Goal: Task Accomplishment & Management: Complete application form

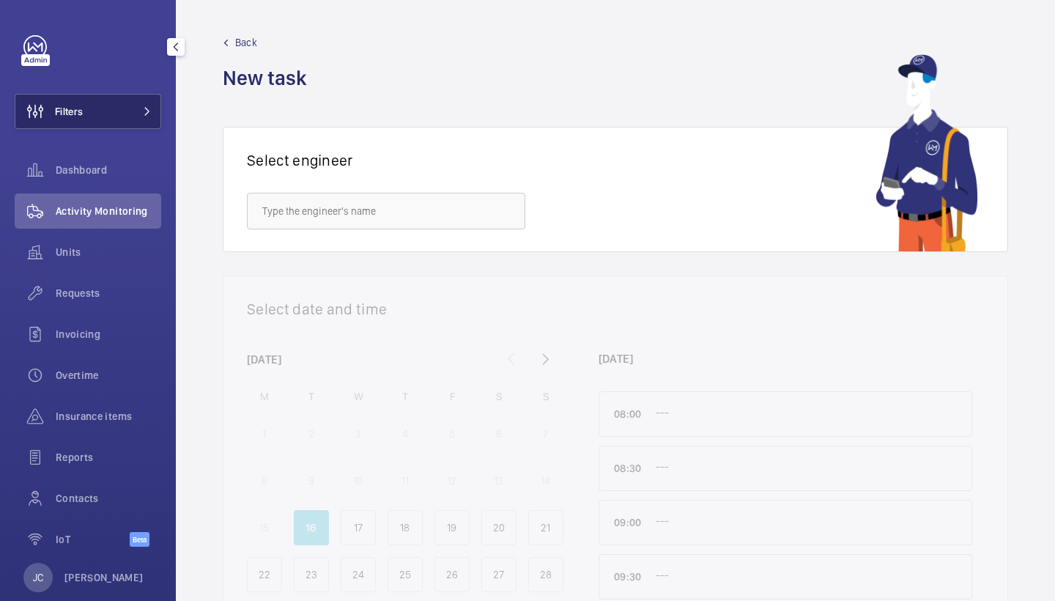
click at [106, 117] on button "Filters" at bounding box center [88, 111] width 147 height 35
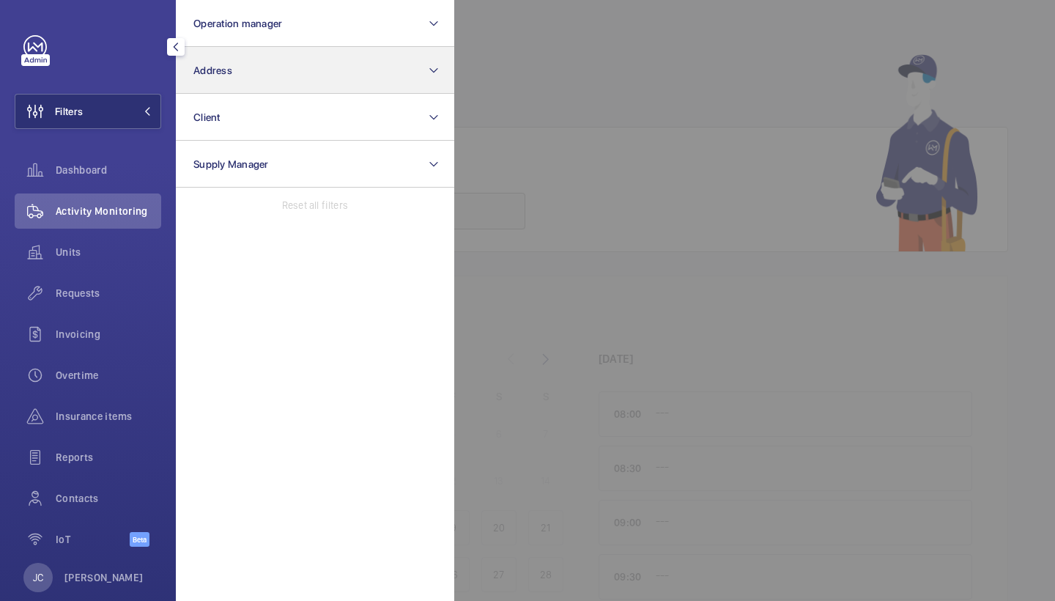
click at [283, 69] on button "Address" at bounding box center [315, 70] width 278 height 47
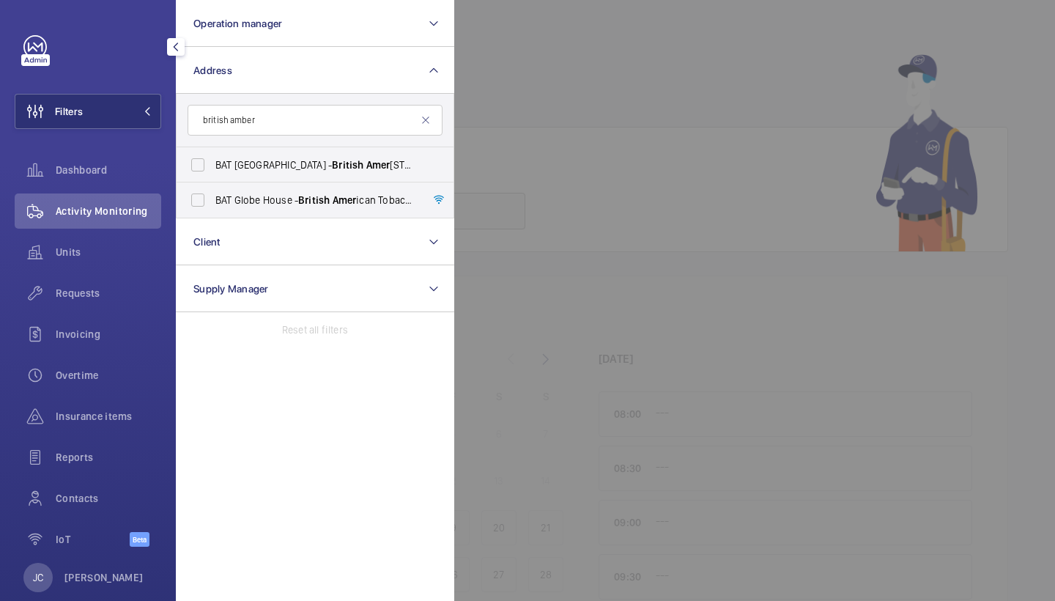
type input "british amber"
drag, startPoint x: 821, startPoint y: 285, endPoint x: 338, endPoint y: 199, distance: 490.7
click at [338, 199] on span "BAT Globe House - British Amer ican Tobacco Global Headquarters, LONDON WC2R 2PG" at bounding box center [316, 200] width 202 height 15
click at [213, 199] on input "BAT Globe House - British Amer ican Tobacco Global Headquarters, LONDON WC2R 2PG" at bounding box center [197, 199] width 29 height 29
checkbox input "true"
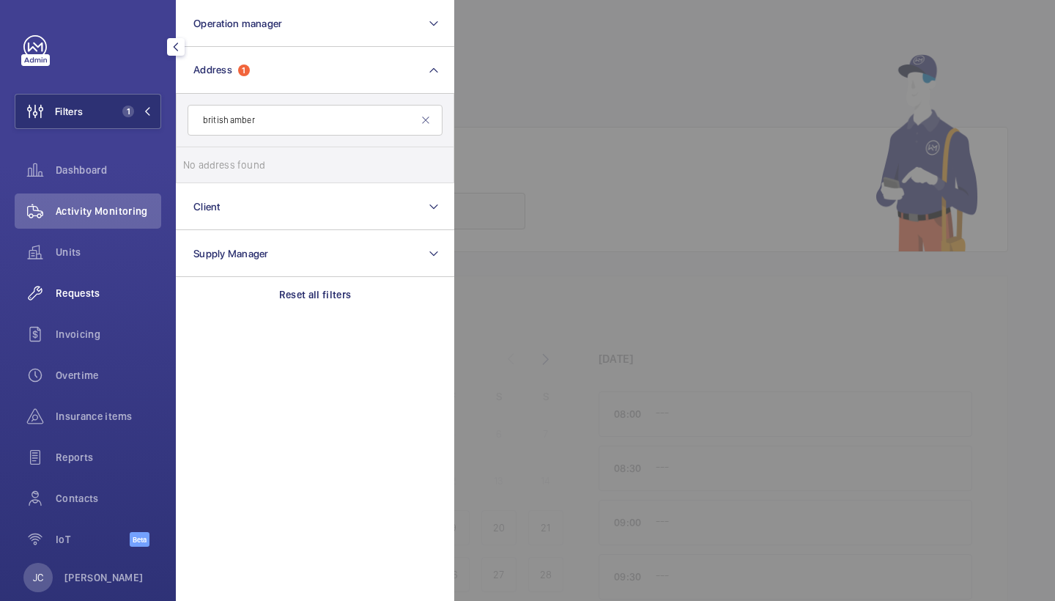
click at [122, 289] on span "Requests" at bounding box center [109, 293] width 106 height 15
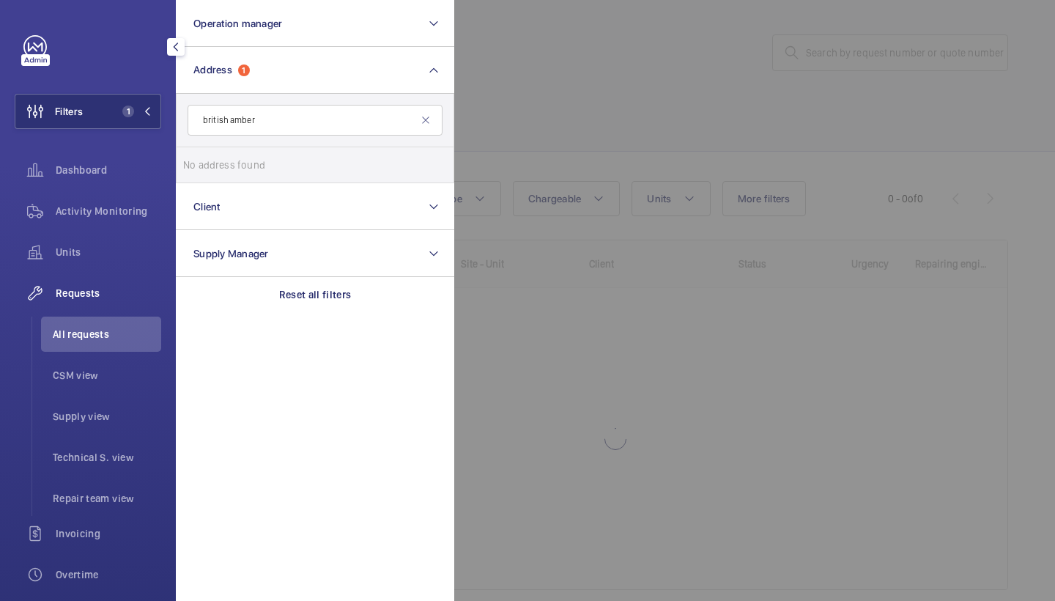
click at [541, 118] on div at bounding box center [981, 300] width 1055 height 601
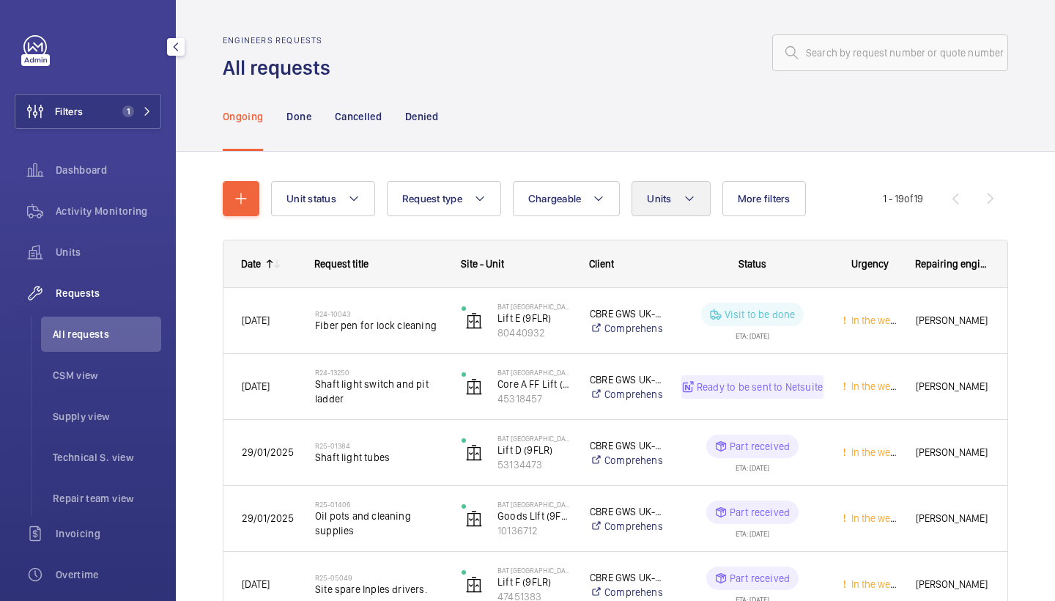
click at [657, 188] on button "Units" at bounding box center [671, 198] width 78 height 35
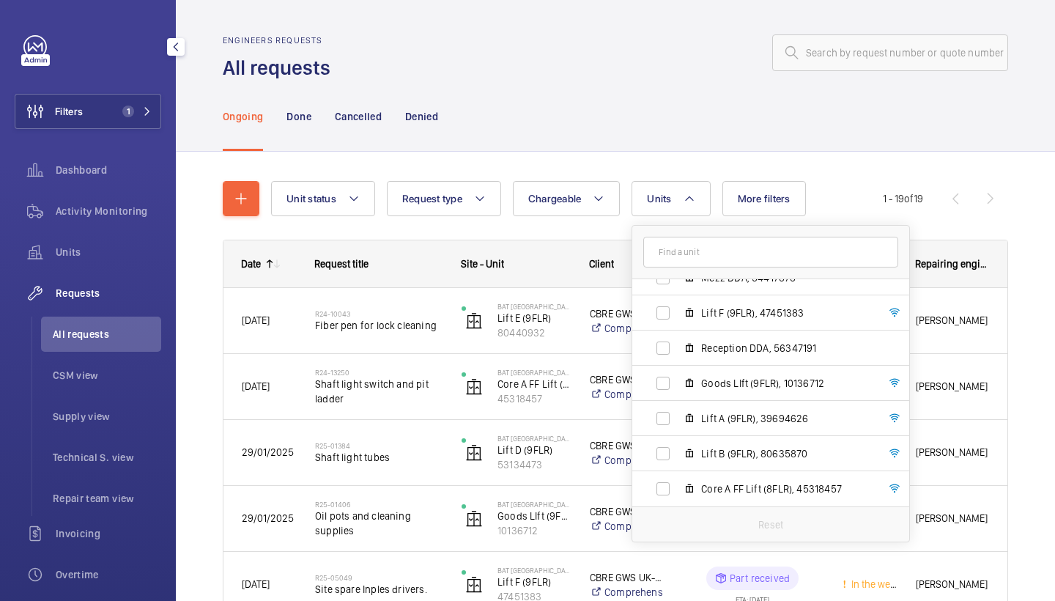
scroll to position [161, 0]
click at [678, 128] on div "Ongoing Done Cancelled Denied" at bounding box center [616, 116] width 786 height 70
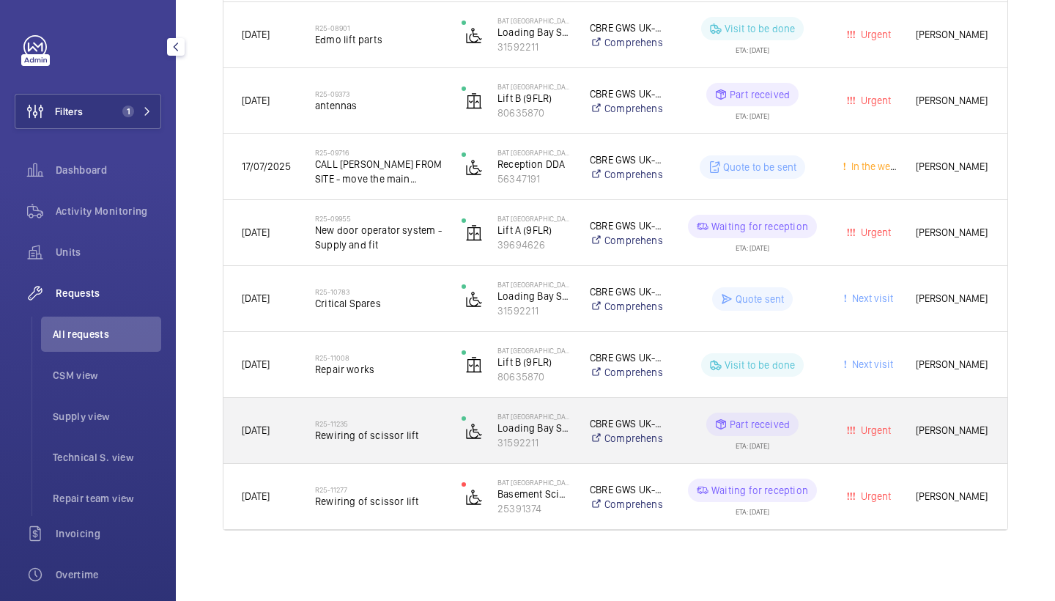
scroll to position [1011, 0]
click at [388, 427] on h2 "R25-11235" at bounding box center [379, 423] width 128 height 9
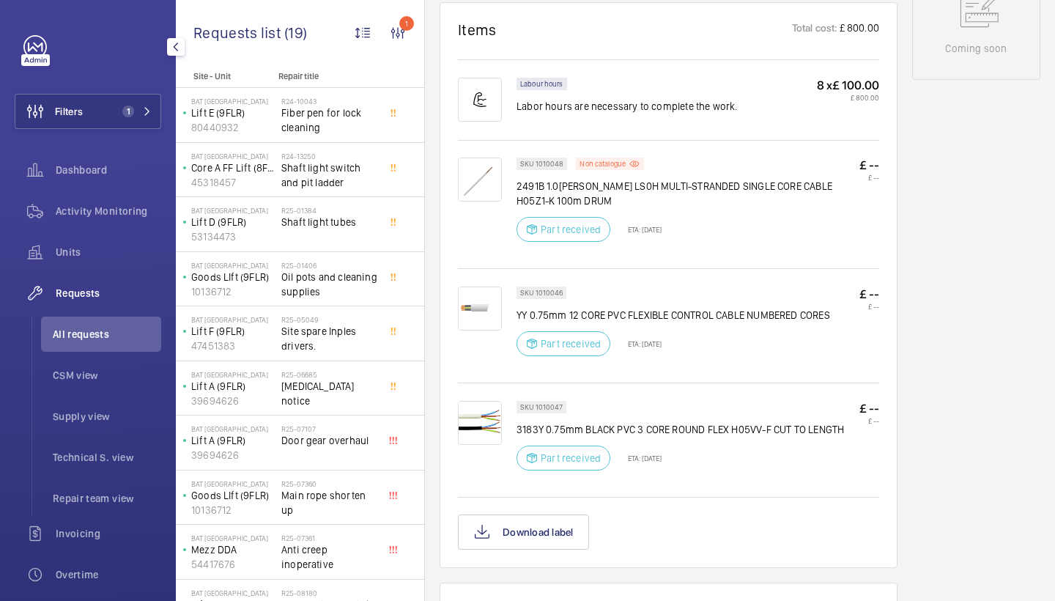
scroll to position [868, 0]
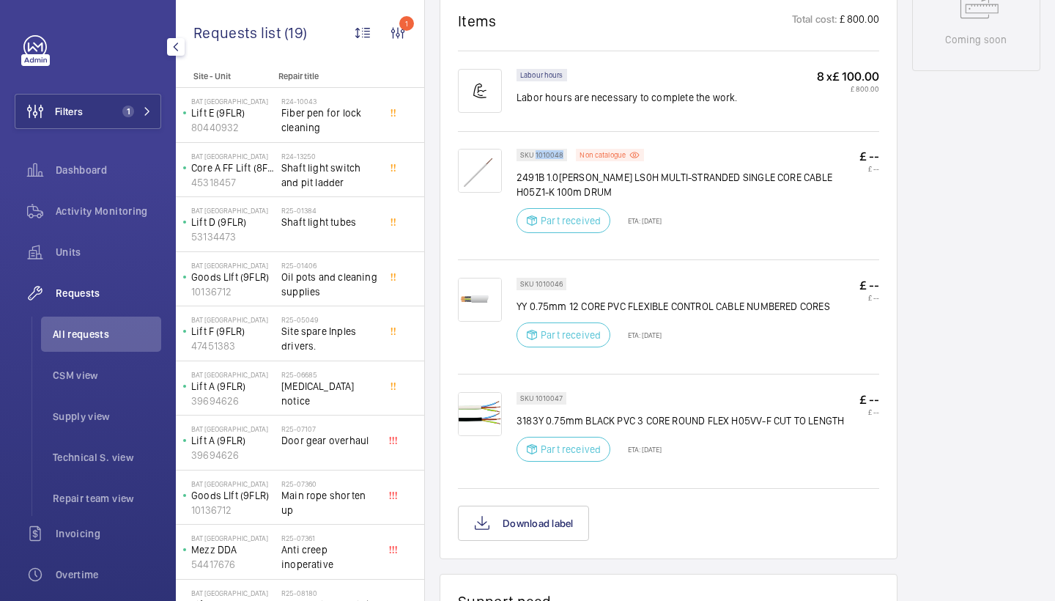
drag, startPoint x: 536, startPoint y: 154, endPoint x: 564, endPoint y: 154, distance: 27.8
click at [564, 154] on div "SKU 1010048" at bounding box center [542, 155] width 51 height 12
copy p "1010048"
drag, startPoint x: 535, startPoint y: 279, endPoint x: 565, endPoint y: 280, distance: 30.1
click at [565, 280] on div "SKU 1010046" at bounding box center [542, 284] width 50 height 12
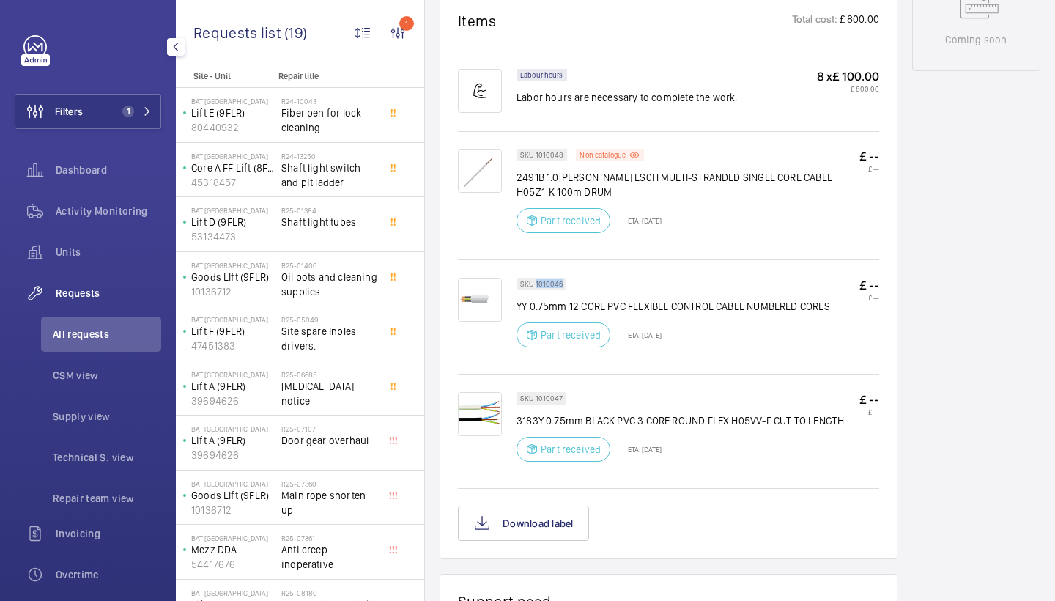
copy p "1010046"
drag, startPoint x: 536, startPoint y: 398, endPoint x: 565, endPoint y: 398, distance: 28.6
click at [565, 398] on div "SKU 1010047" at bounding box center [542, 398] width 50 height 12
copy p "1010047"
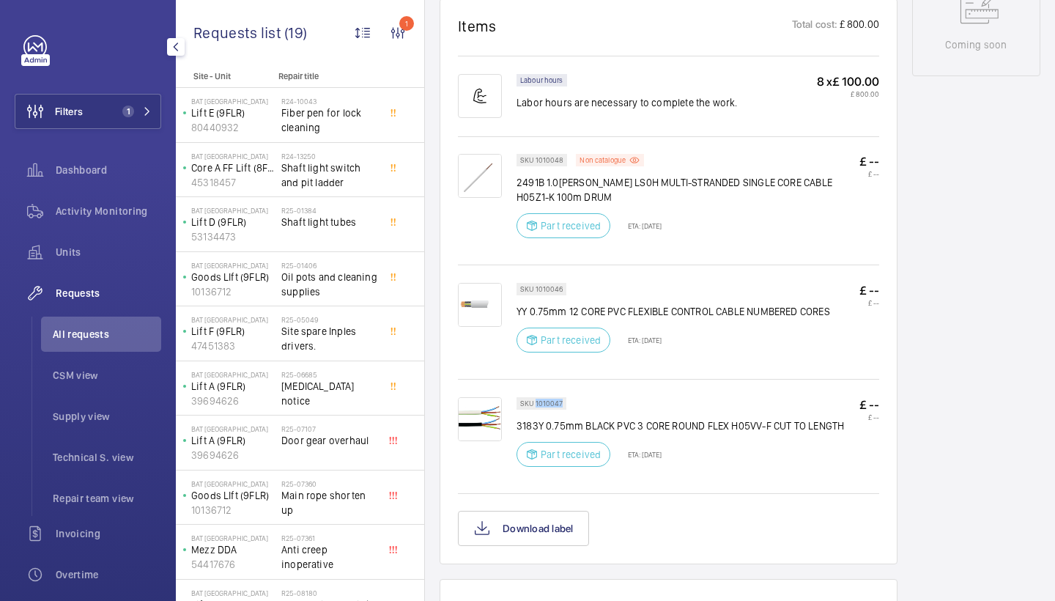
scroll to position [720, 0]
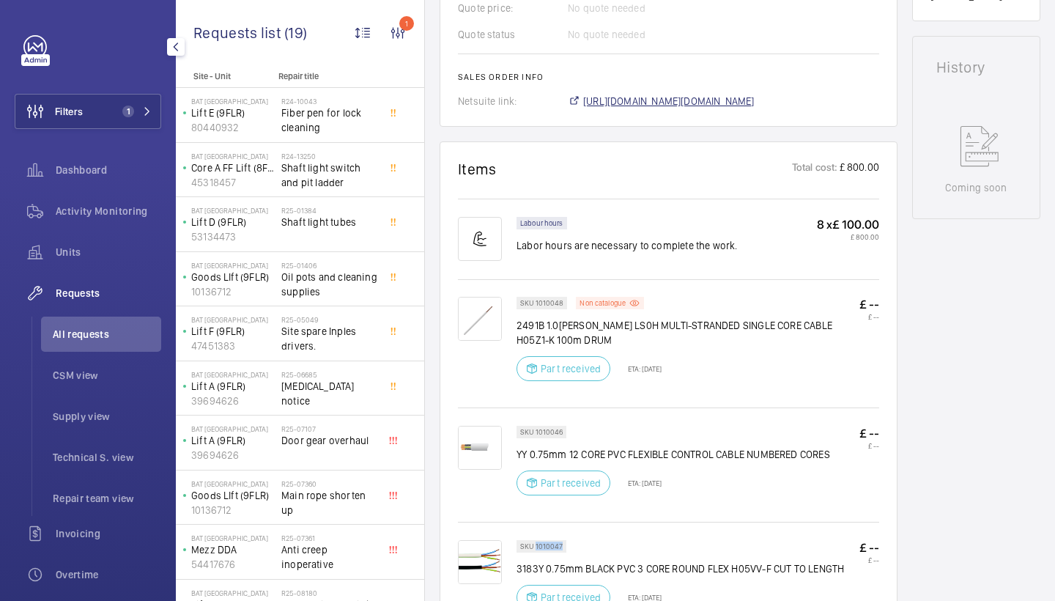
click at [715, 96] on span "https://6461500.app.netsuite.com/app/accounting/transactions/salesord.nl?id=294…" at bounding box center [668, 101] width 171 height 15
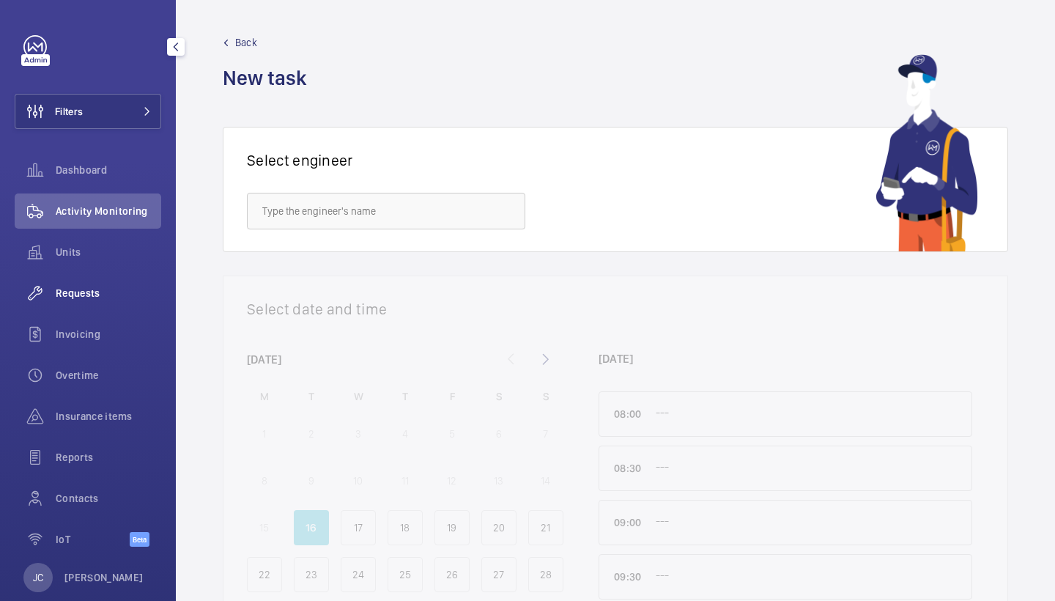
click at [78, 296] on span "Requests" at bounding box center [109, 293] width 106 height 15
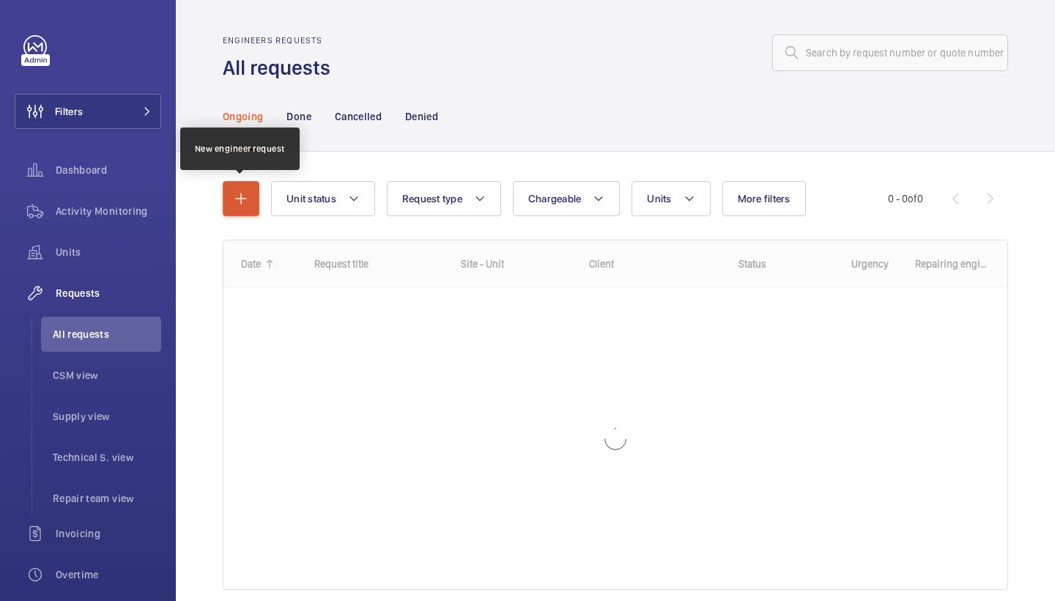
click at [252, 204] on button "button" at bounding box center [241, 198] width 37 height 35
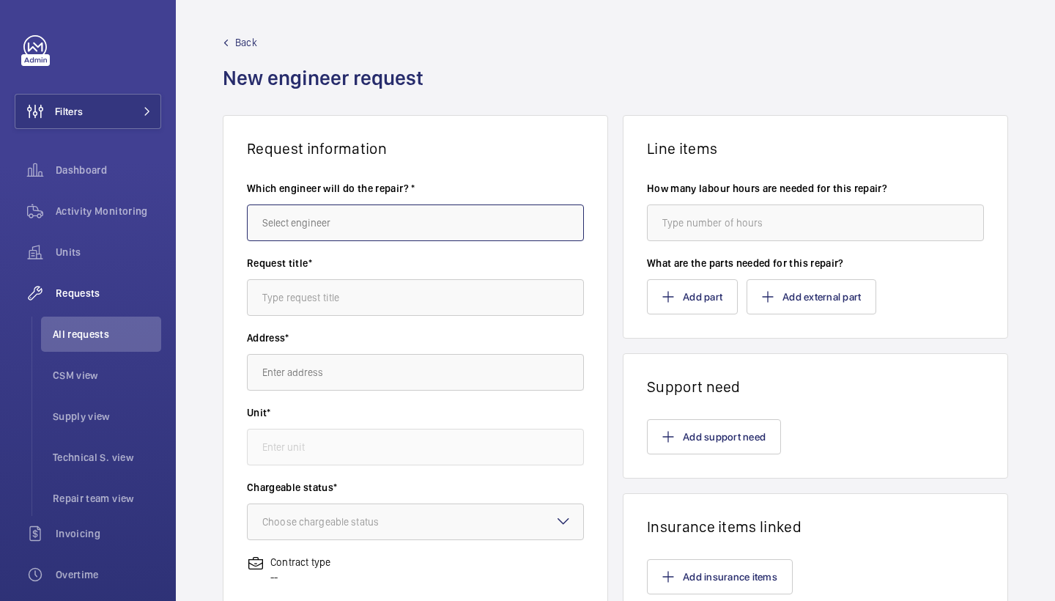
click at [314, 226] on input "text" at bounding box center [415, 222] width 337 height 37
drag, startPoint x: 289, startPoint y: 247, endPoint x: 271, endPoint y: 278, distance: 35.8
click at [271, 278] on mat-option "[PERSON_NAME]" at bounding box center [416, 266] width 336 height 35
type input "Keith"
click at [326, 310] on input "text" at bounding box center [415, 297] width 337 height 37
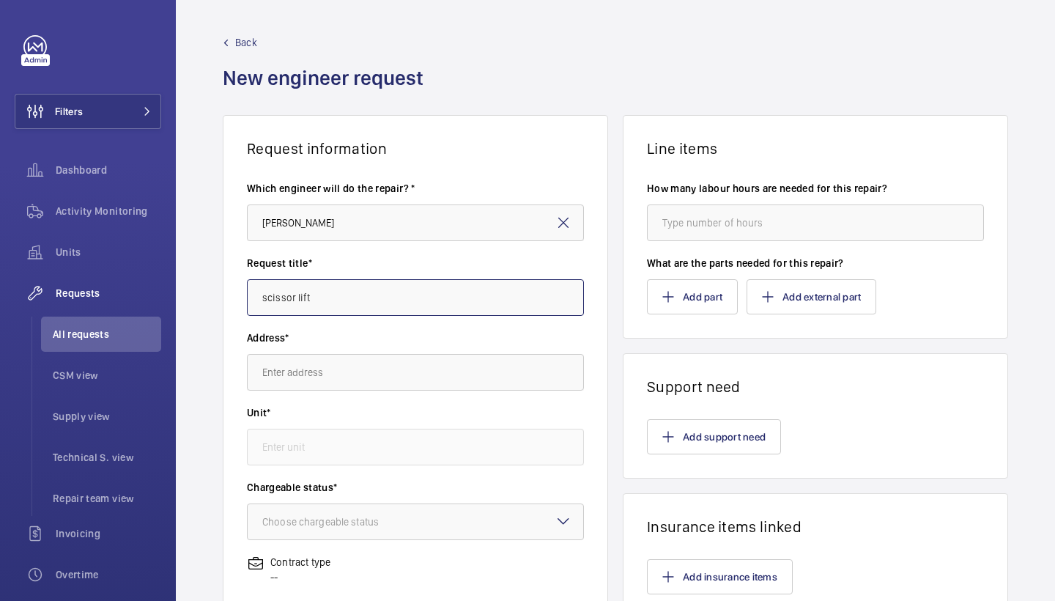
type input "scissor lift"
click at [329, 381] on input "text" at bounding box center [415, 372] width 337 height 37
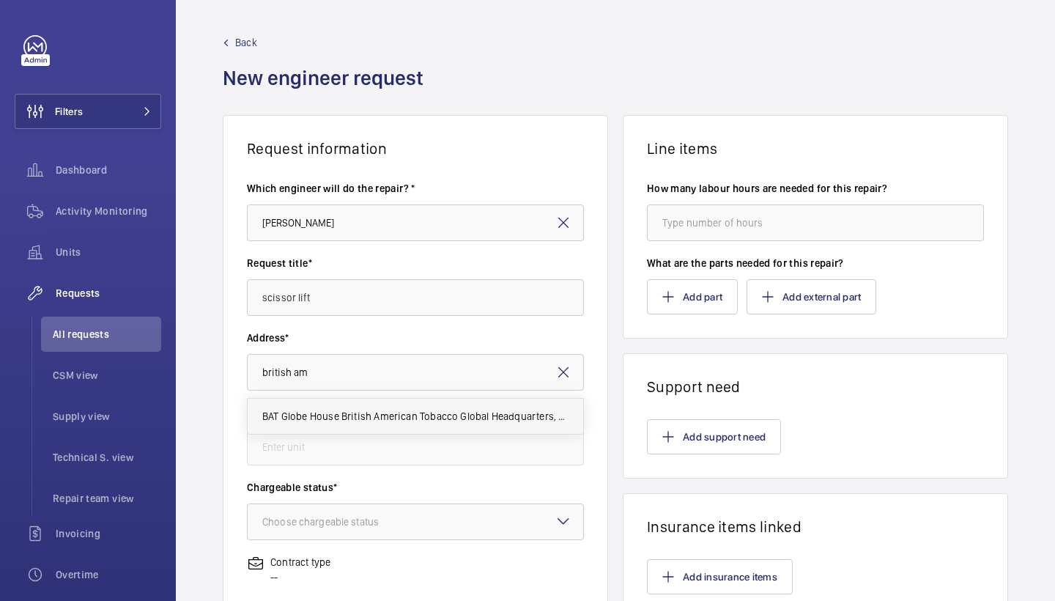
click at [340, 416] on span "BAT Globe House British American Tobacco Global Headquarters, WC2R 2PG LONDON" at bounding box center [415, 416] width 306 height 15
type input "BAT Globe House British American Tobacco Global Headquarters, WC2R 2PG LONDON"
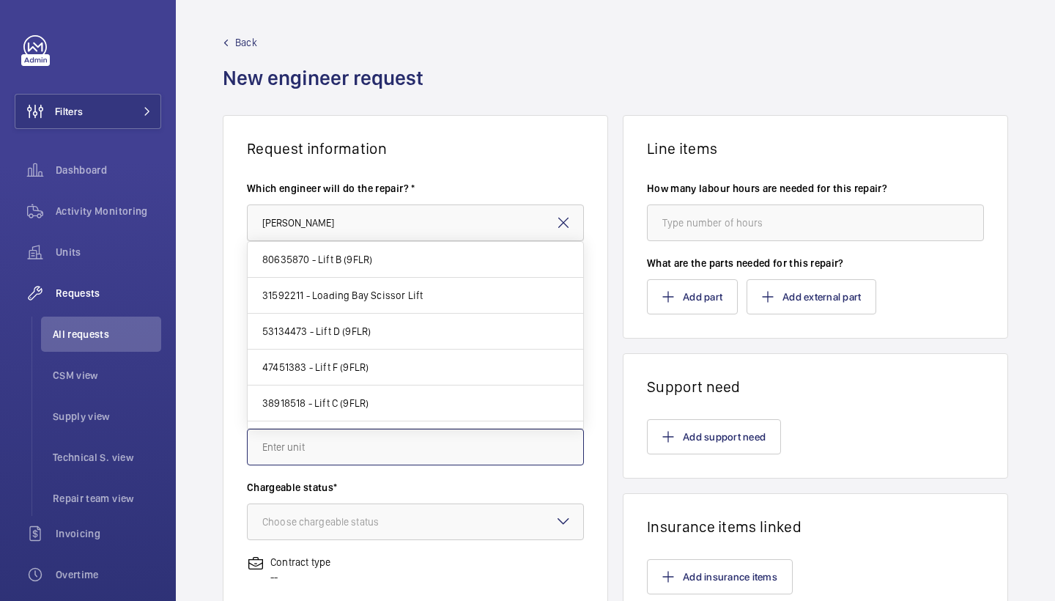
click at [358, 438] on input "text" at bounding box center [415, 447] width 337 height 37
click at [386, 292] on span "31592211 - Loading Bay Scissor Lift" at bounding box center [342, 295] width 161 height 15
type input "31592211 - Loading Bay Scissor Lift"
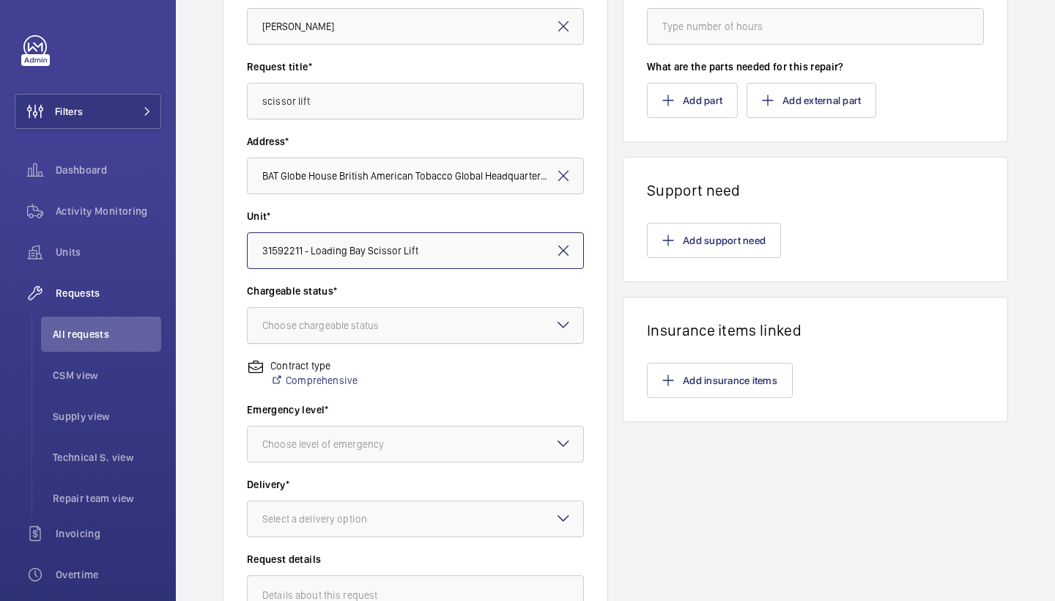
scroll to position [197, 0]
click at [455, 315] on div at bounding box center [416, 324] width 336 height 35
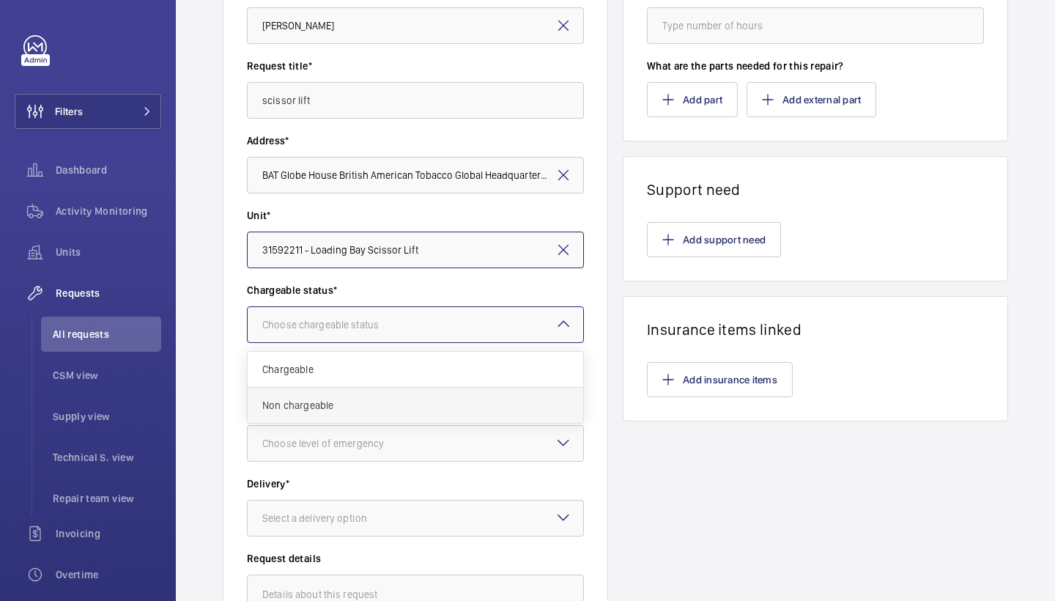
click at [440, 419] on div "Non chargeable" at bounding box center [416, 405] width 336 height 35
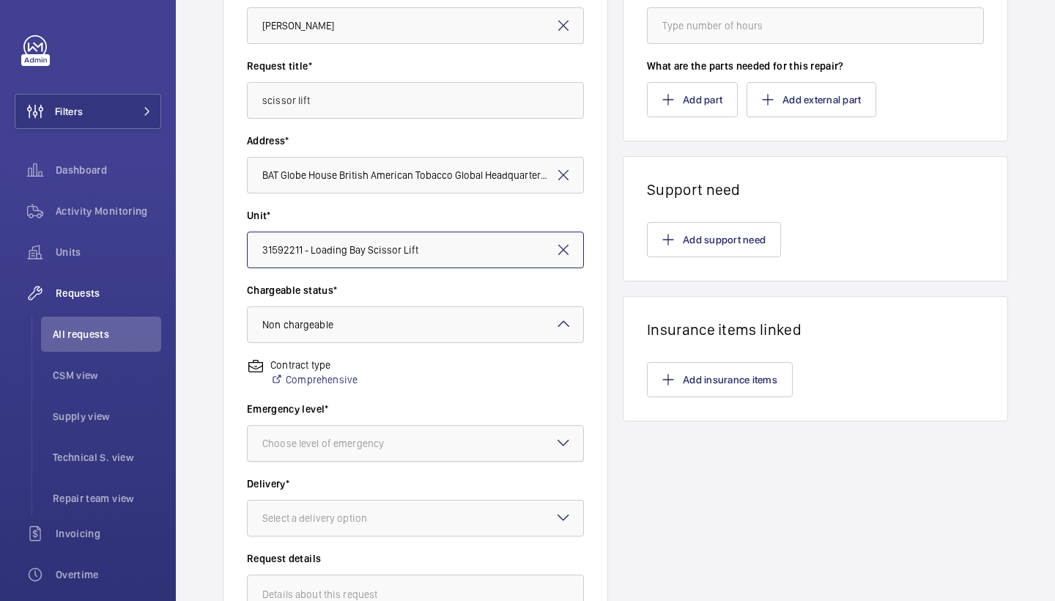
click at [466, 460] on div at bounding box center [416, 443] width 336 height 35
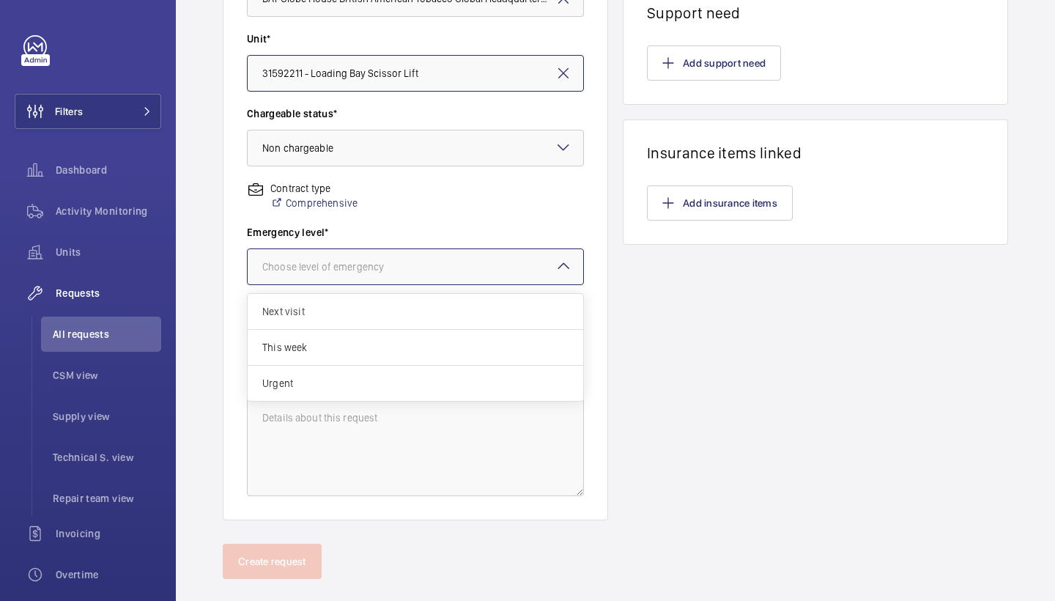
scroll to position [382, 0]
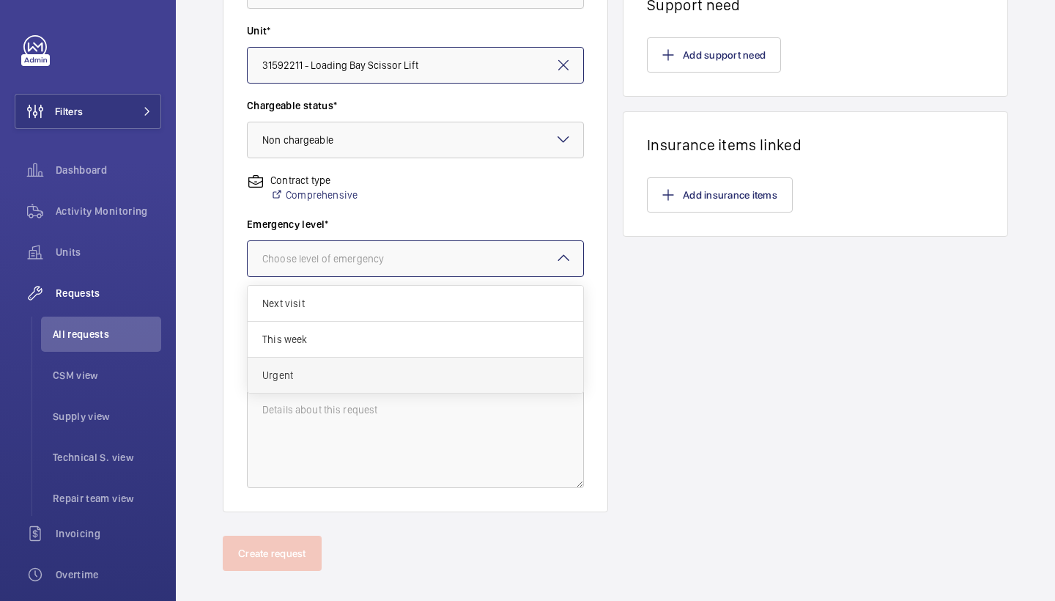
click at [476, 382] on span "Urgent" at bounding box center [415, 375] width 306 height 15
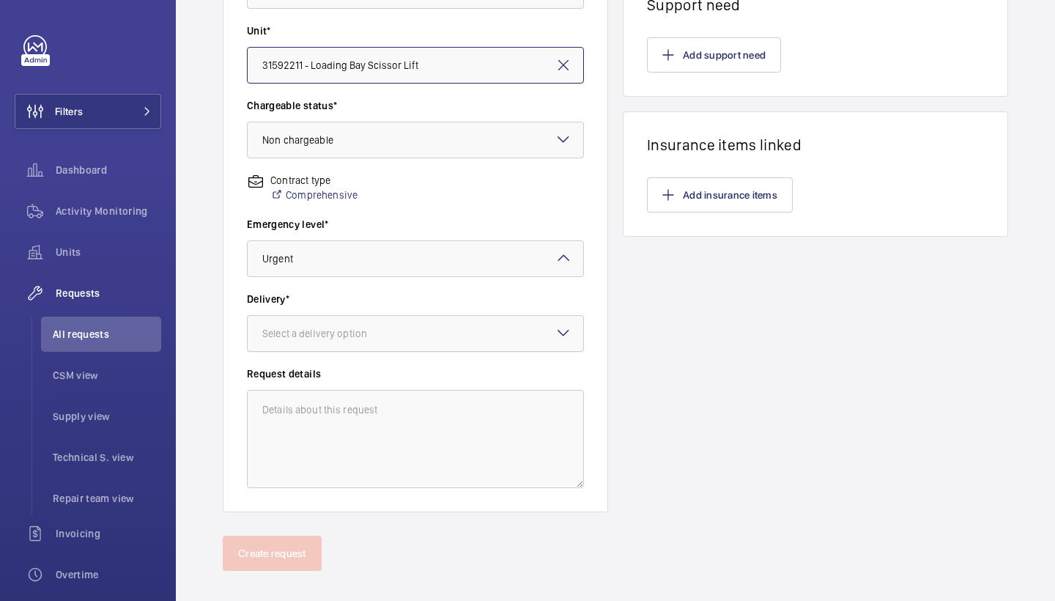
click at [503, 341] on div at bounding box center [416, 333] width 336 height 35
click at [469, 464] on div "London office" at bounding box center [416, 450] width 336 height 36
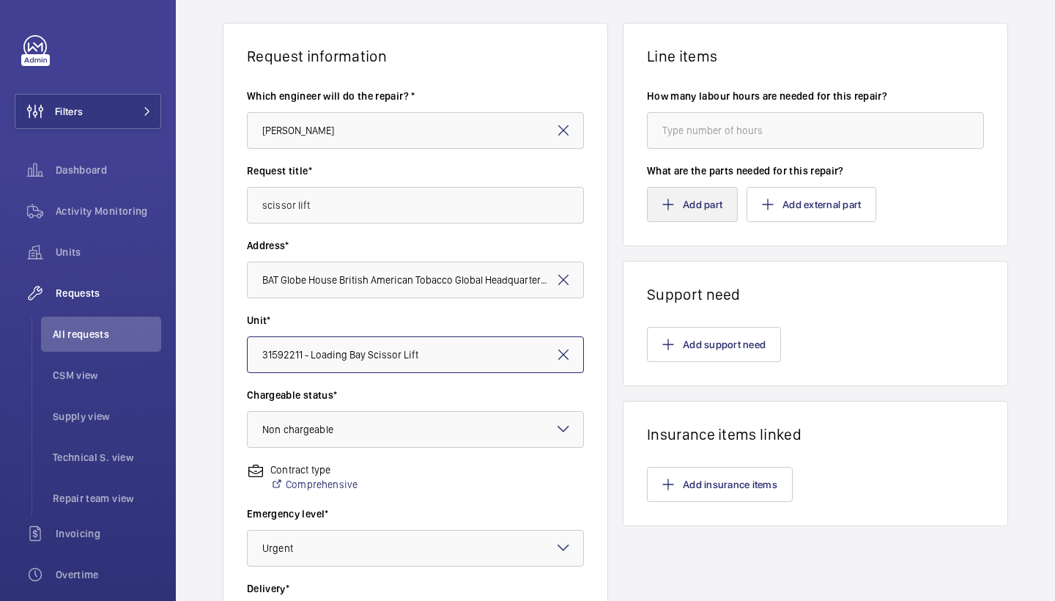
scroll to position [90, 0]
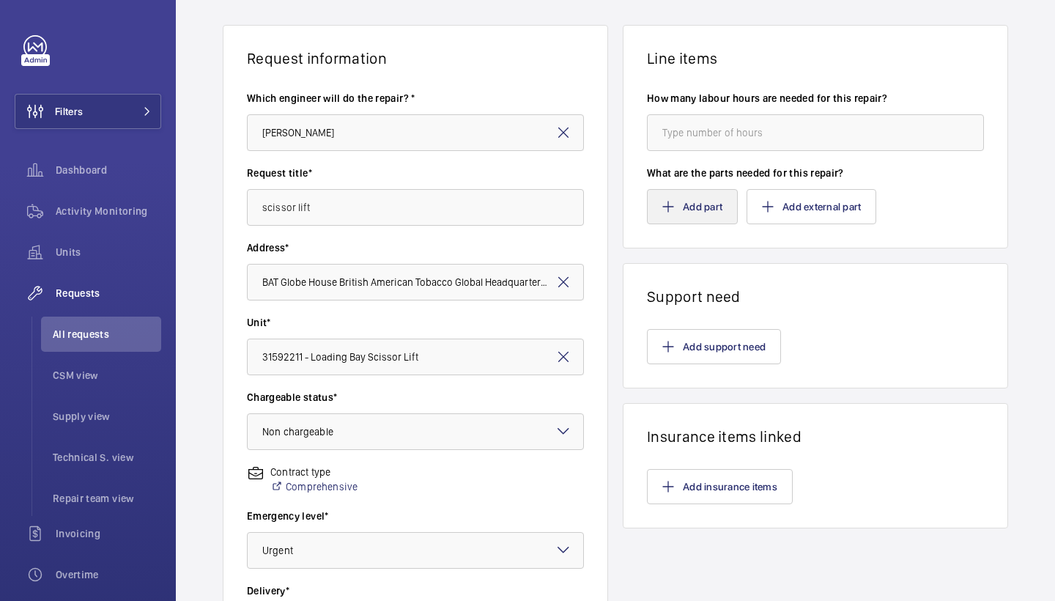
click at [710, 210] on button "Add part" at bounding box center [692, 206] width 91 height 35
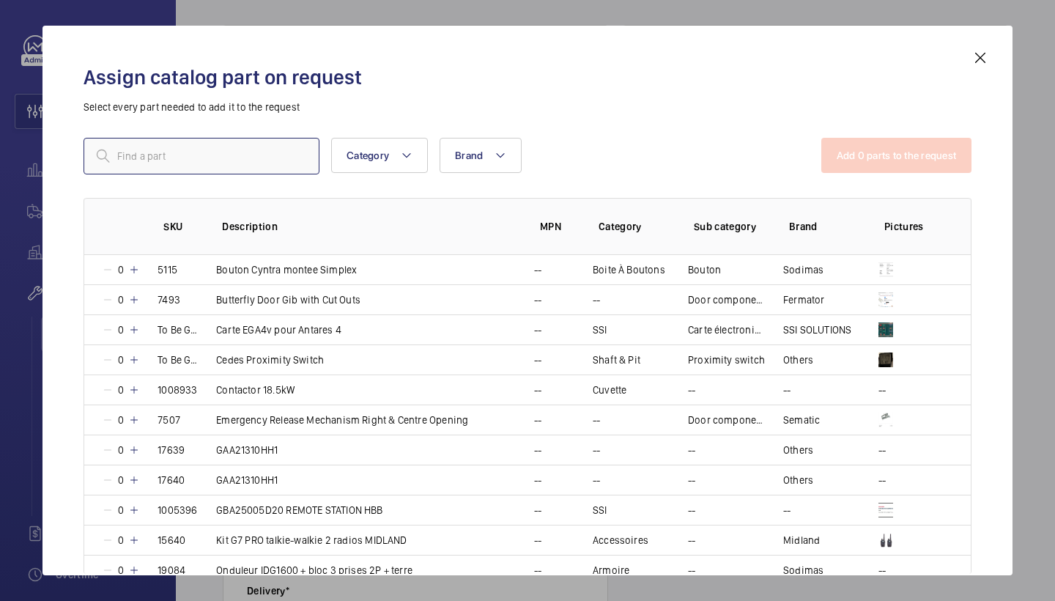
click at [185, 162] on input "text" at bounding box center [202, 156] width 236 height 37
paste input "1010048"
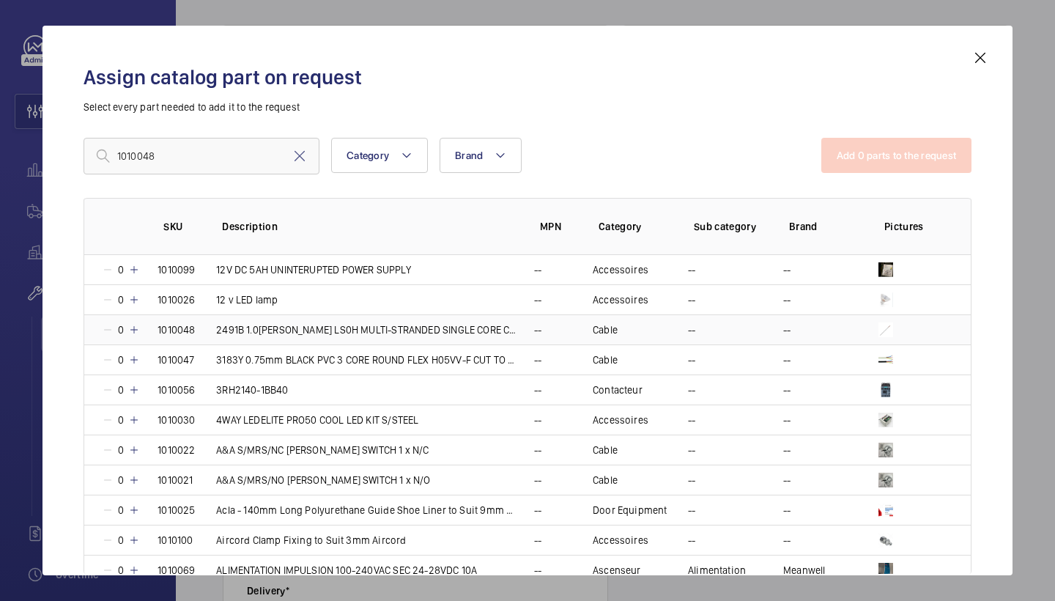
type input "1010048"
click at [134, 328] on mat-icon at bounding box center [134, 330] width 12 height 12
click at [895, 152] on button "Add 1 parts to the request" at bounding box center [898, 155] width 149 height 35
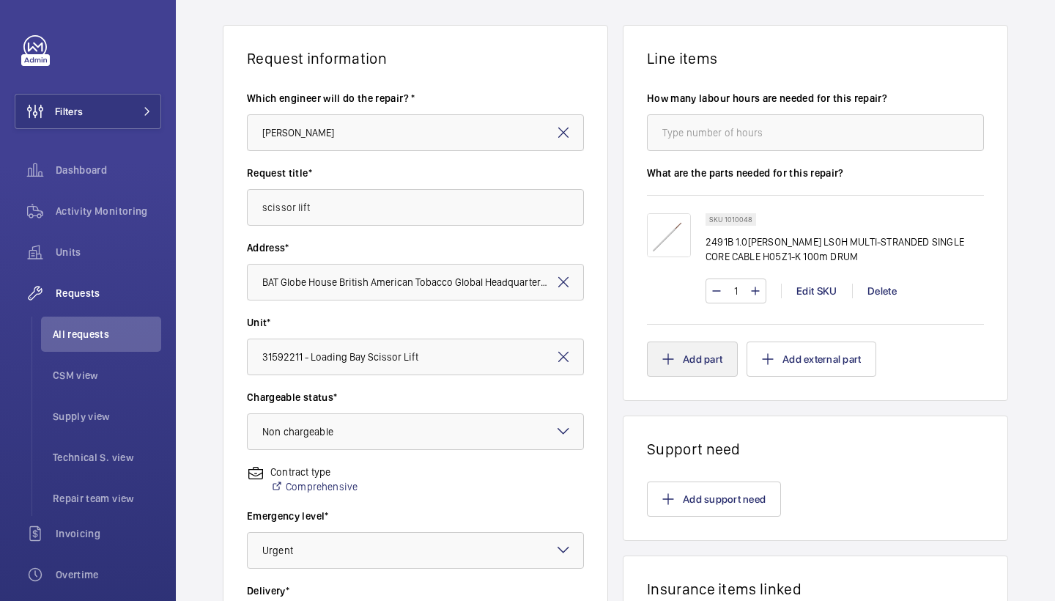
click at [685, 371] on button "Add part" at bounding box center [692, 359] width 91 height 35
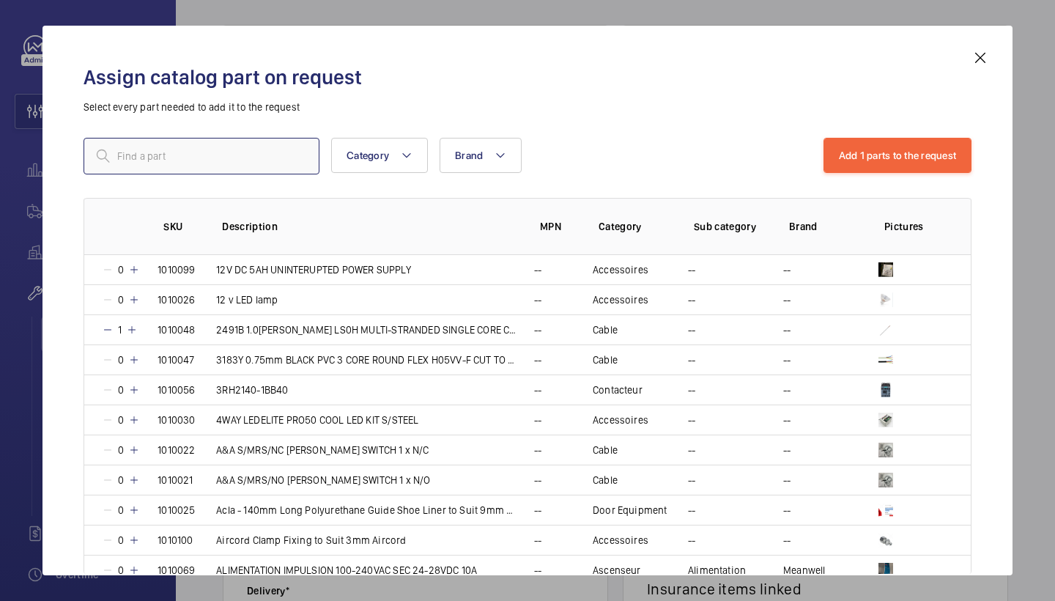
click at [281, 155] on input "text" at bounding box center [202, 156] width 236 height 37
paste input "1010046"
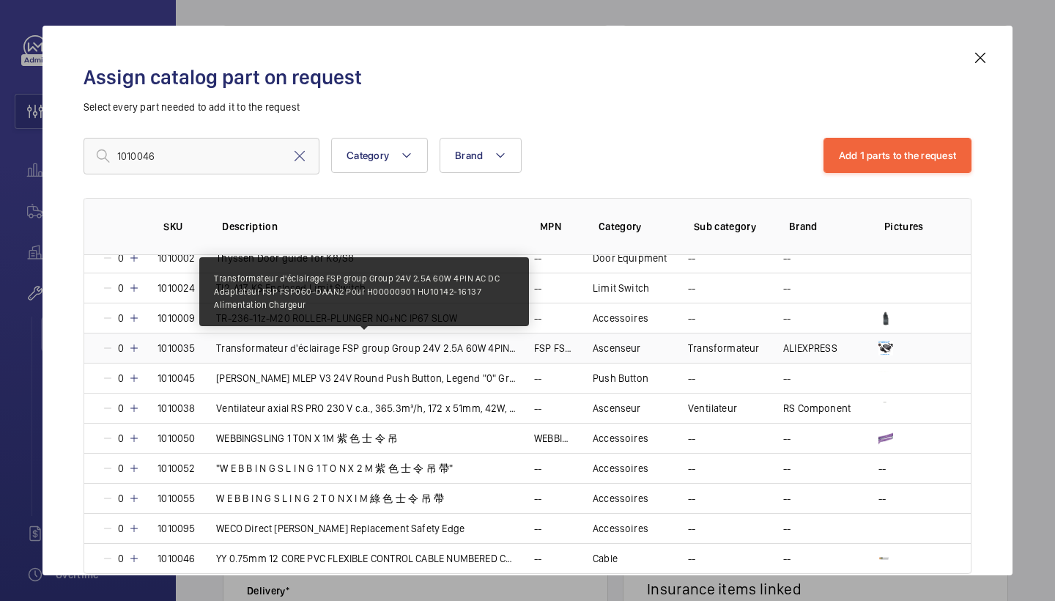
scroll to position [2776, 0]
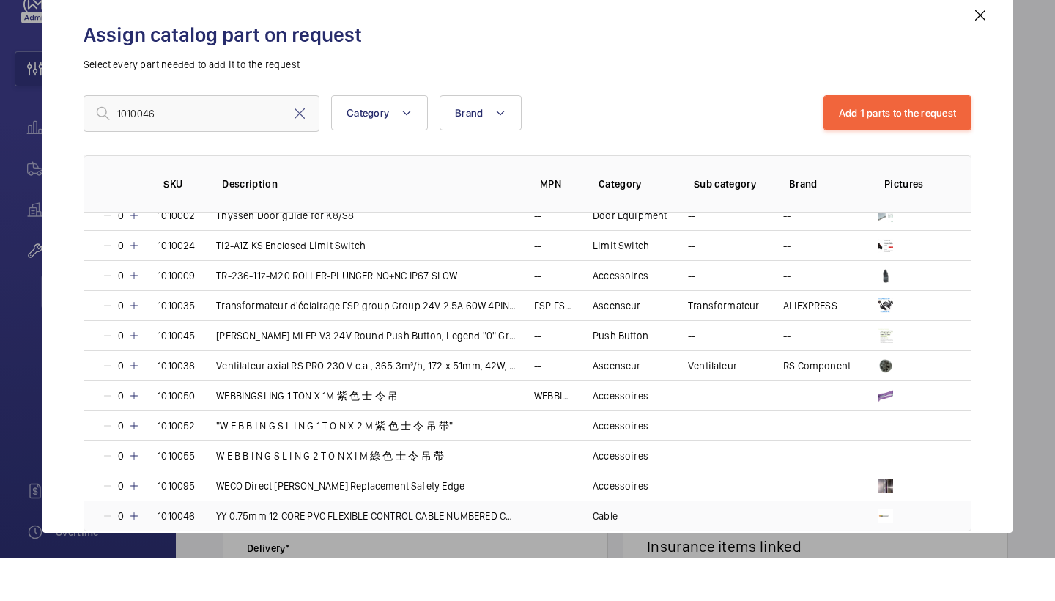
type input "1010046"
click at [141, 543] on td "1010046" at bounding box center [169, 558] width 59 height 31
click at [852, 89] on div "Assign catalog part on request Select every part needed to add it to the reques…" at bounding box center [527, 312] width 923 height 526
click at [861, 138] on button "Add 2 parts to the request" at bounding box center [897, 155] width 150 height 35
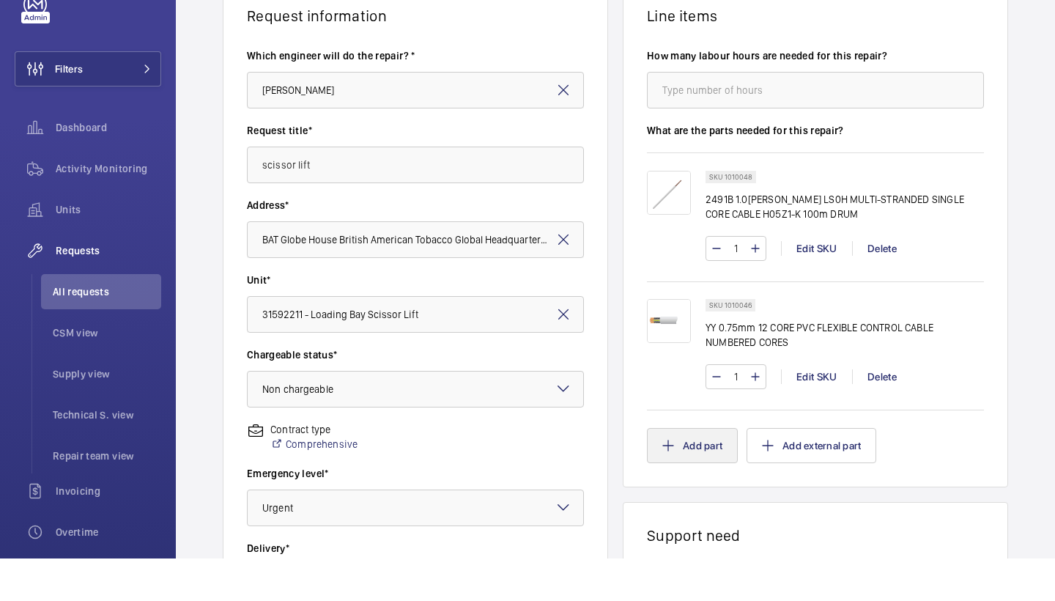
click at [684, 471] on button "Add part" at bounding box center [692, 488] width 91 height 35
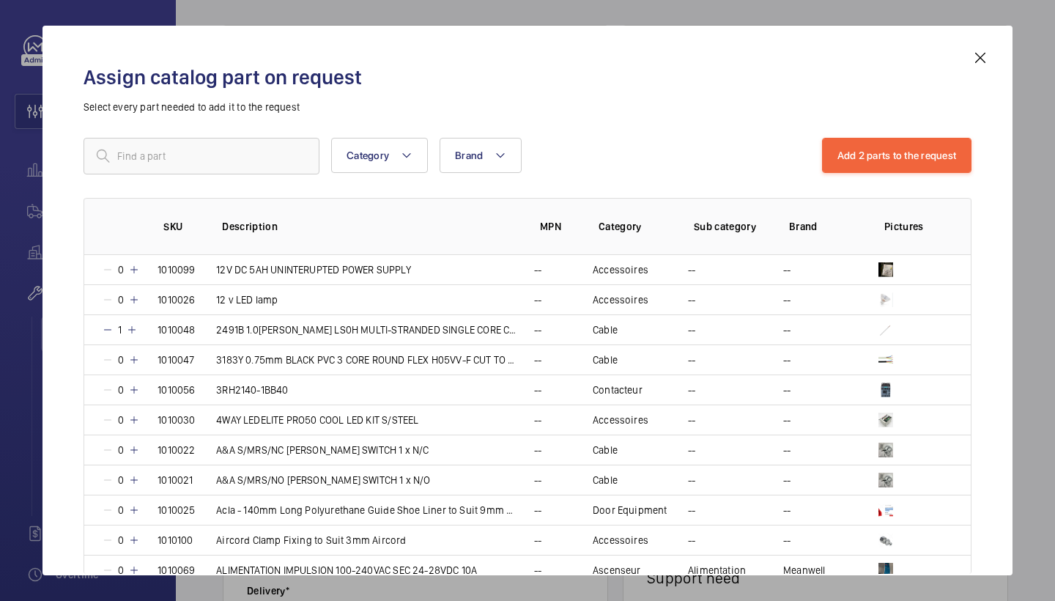
click at [273, 125] on div "Assign catalog part on request Select every part needed to add it to the reques…" at bounding box center [527, 312] width 923 height 526
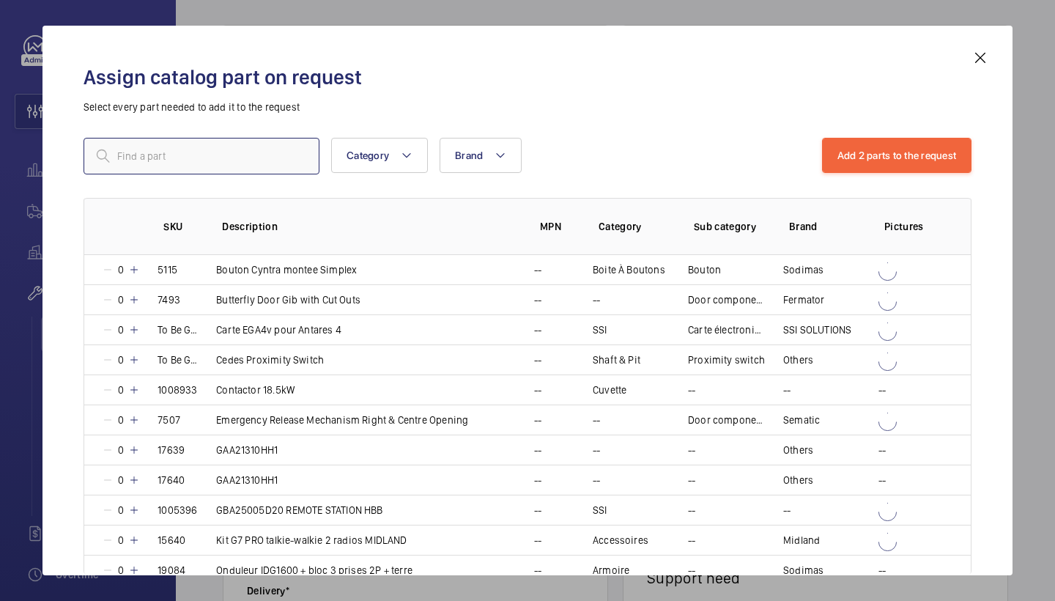
click at [260, 163] on input "text" at bounding box center [202, 156] width 236 height 37
paste input "1010047"
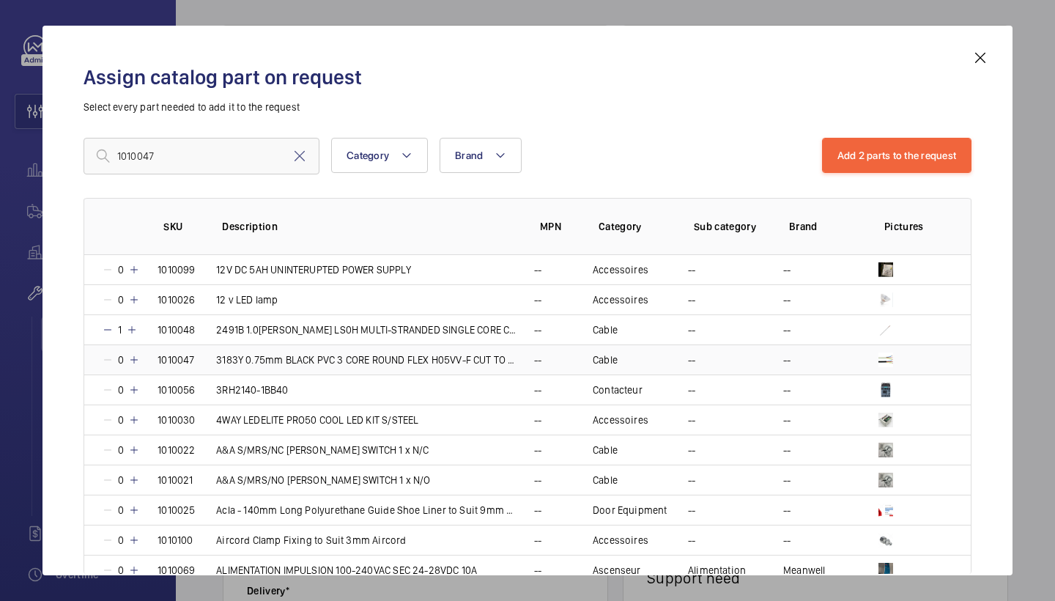
type input "1010047"
click at [133, 361] on mat-icon at bounding box center [134, 360] width 12 height 12
click at [852, 138] on button "Add 3 parts to the request" at bounding box center [897, 155] width 150 height 35
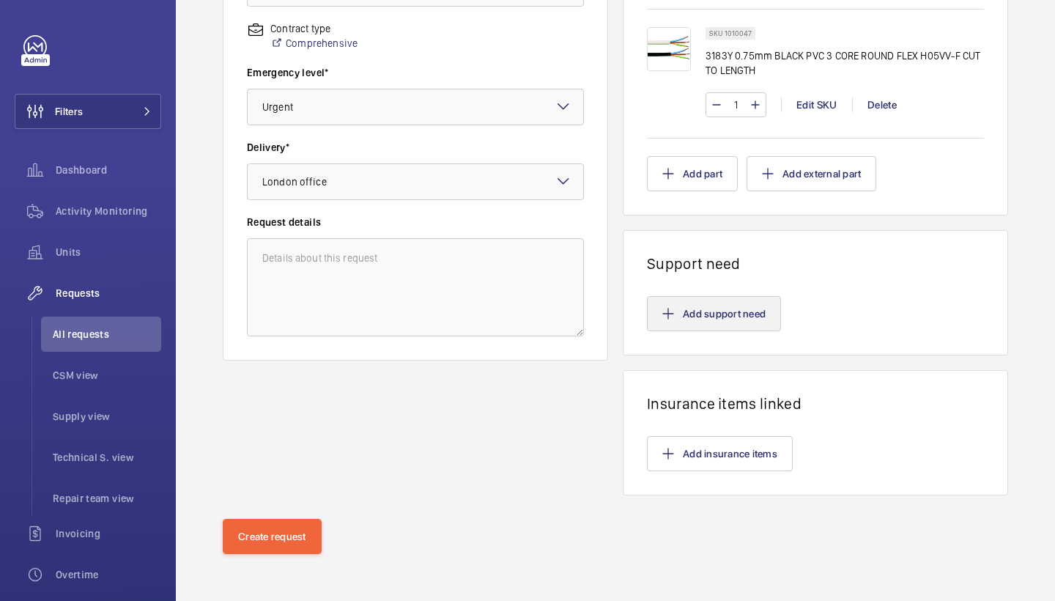
scroll to position [534, 0]
click at [283, 531] on button "Create request" at bounding box center [272, 536] width 99 height 35
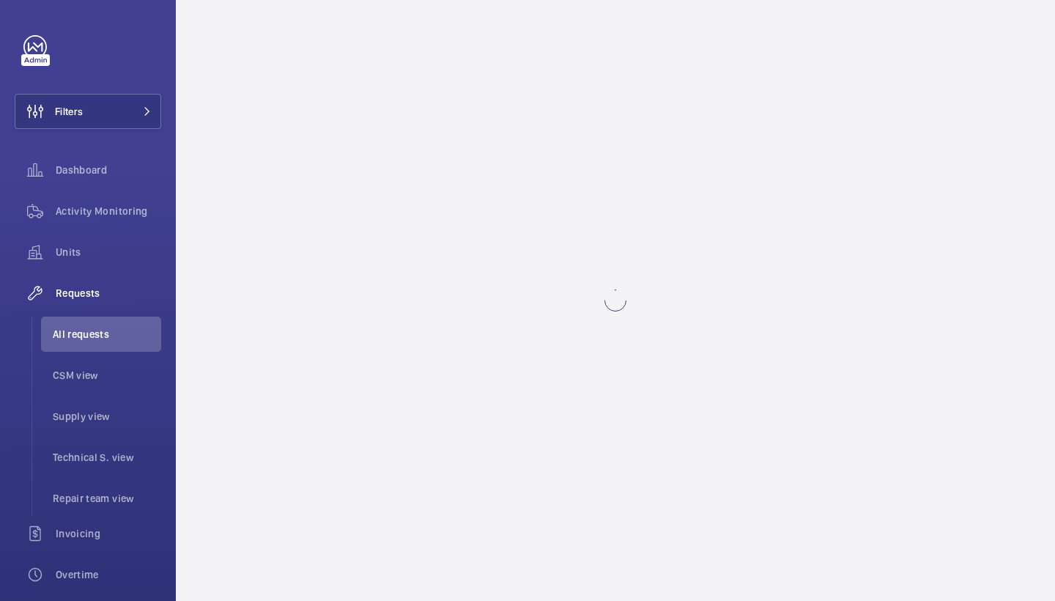
scroll to position [0, 0]
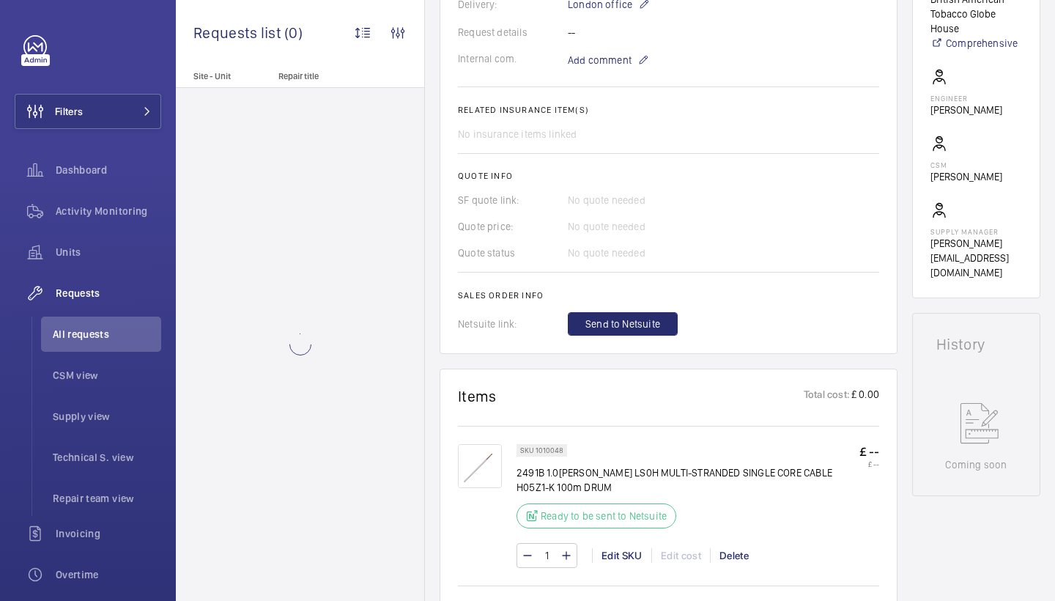
scroll to position [589, 0]
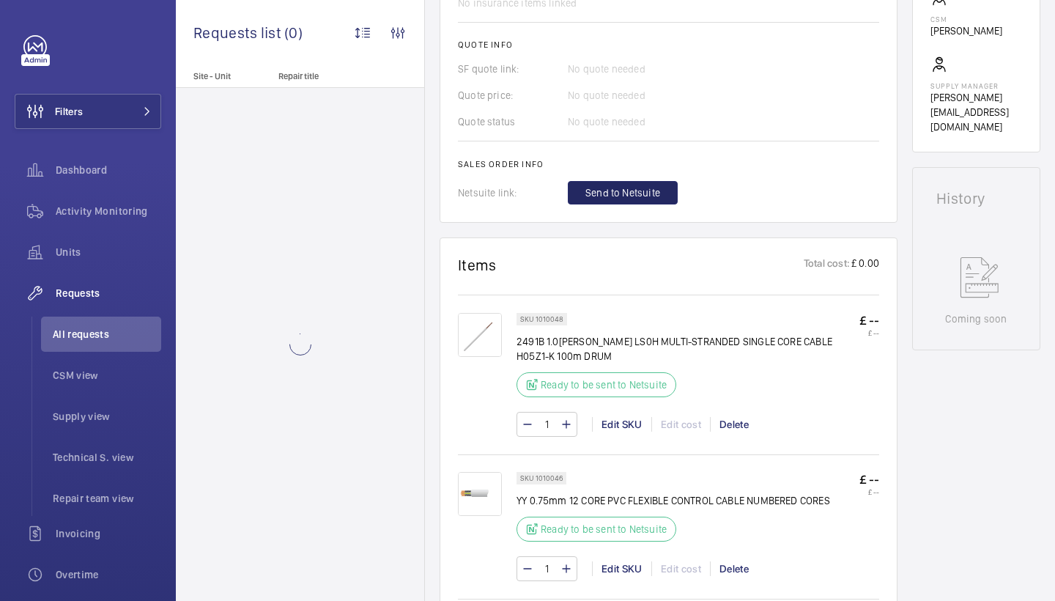
click at [634, 199] on span "Send to Netsuite" at bounding box center [623, 192] width 75 height 15
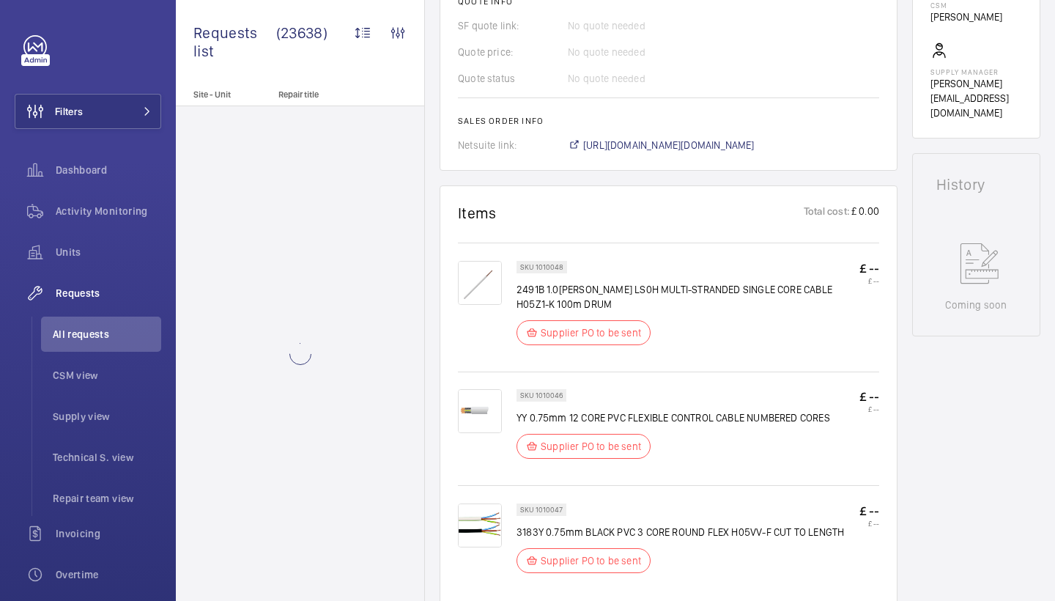
scroll to position [605, 0]
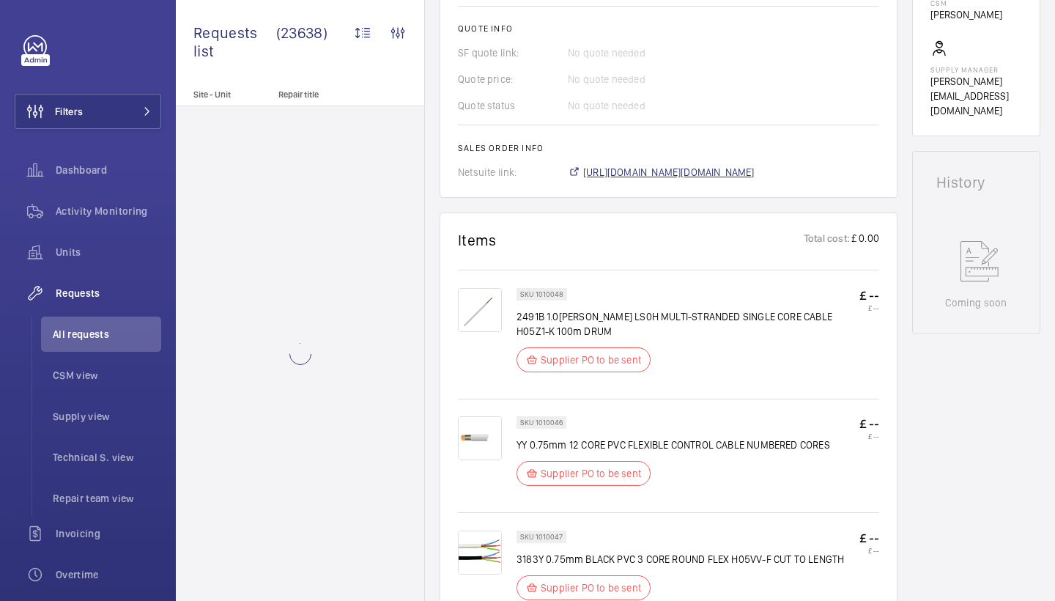
click at [703, 169] on span "https://6461500.app.netsuite.com/app/accounting/transactions/salesord.nl?id=300…" at bounding box center [668, 172] width 171 height 15
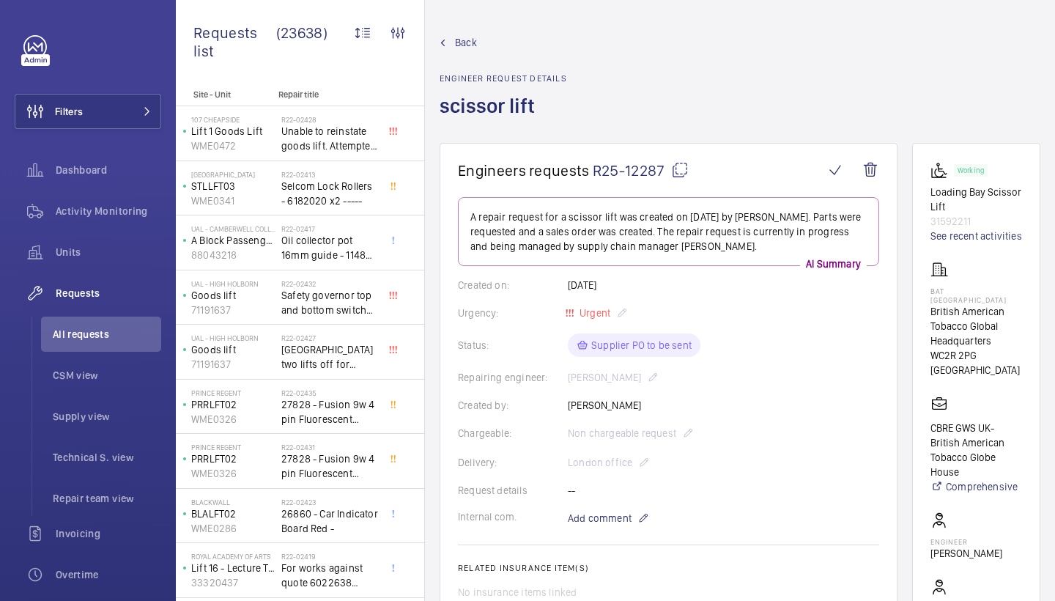
scroll to position [0, 0]
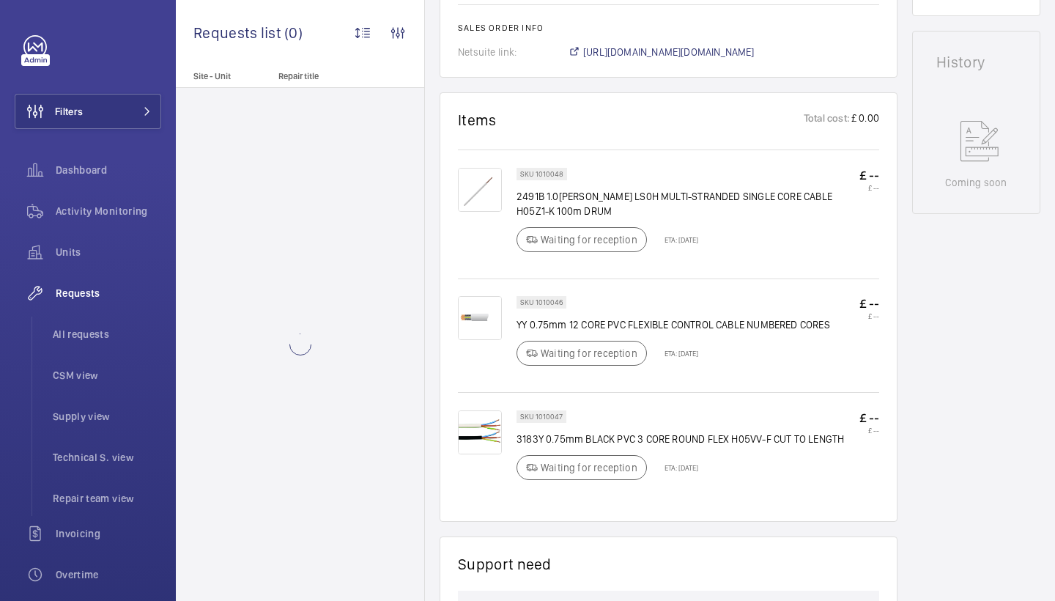
scroll to position [735, 0]
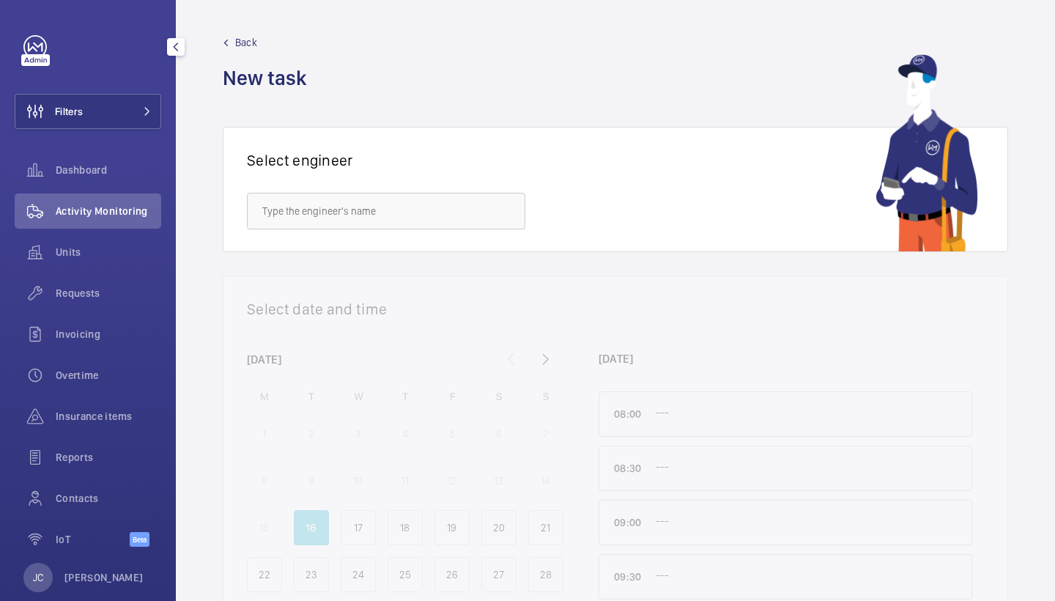
click at [100, 295] on span "Requests" at bounding box center [109, 293] width 106 height 15
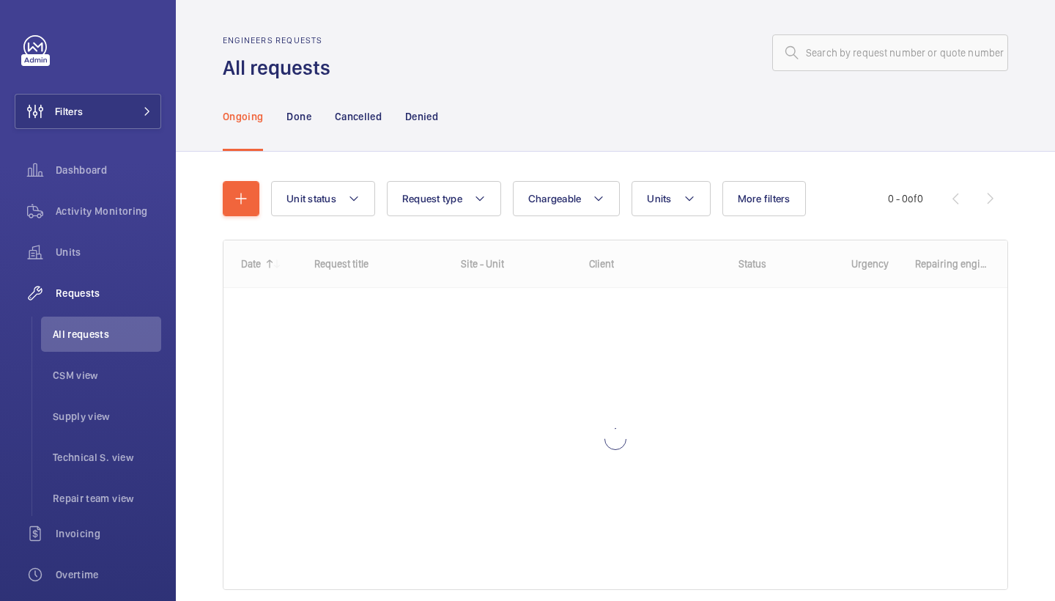
click at [887, 75] on div "Engineers requests All requests" at bounding box center [616, 58] width 786 height 46
click at [887, 57] on input "text" at bounding box center [890, 52] width 236 height 37
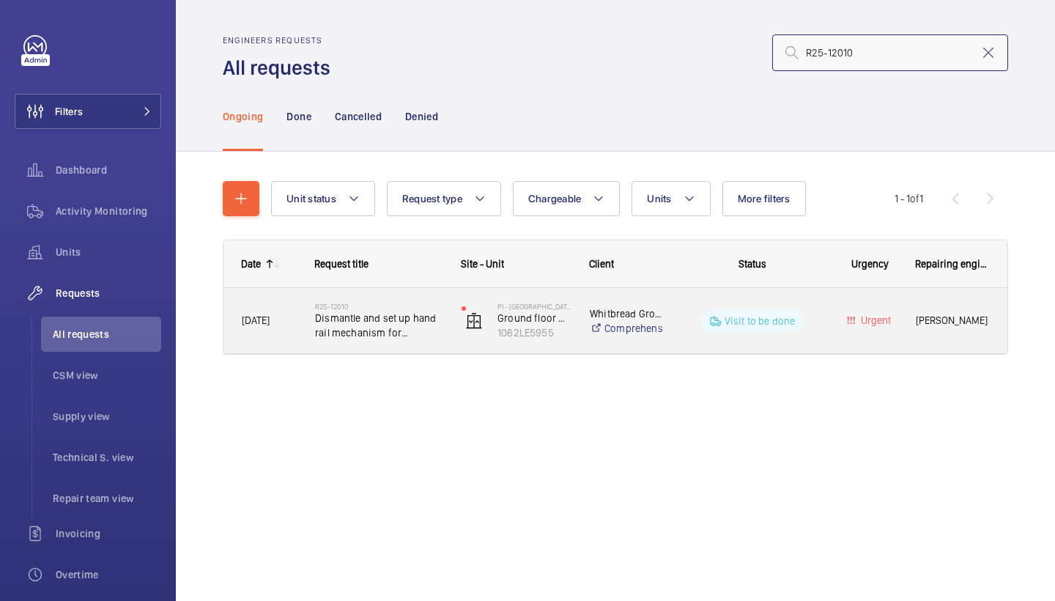
type input "R25-12010"
click at [377, 326] on span "Dismantle and set up hand rail mechanism for platform lift" at bounding box center [379, 325] width 128 height 29
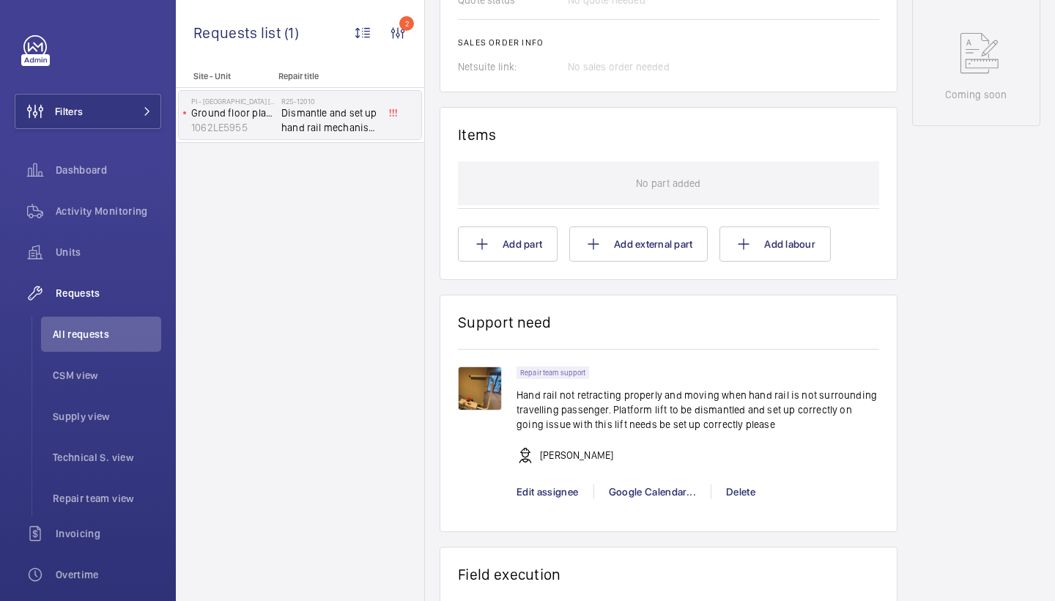
scroll to position [866, 0]
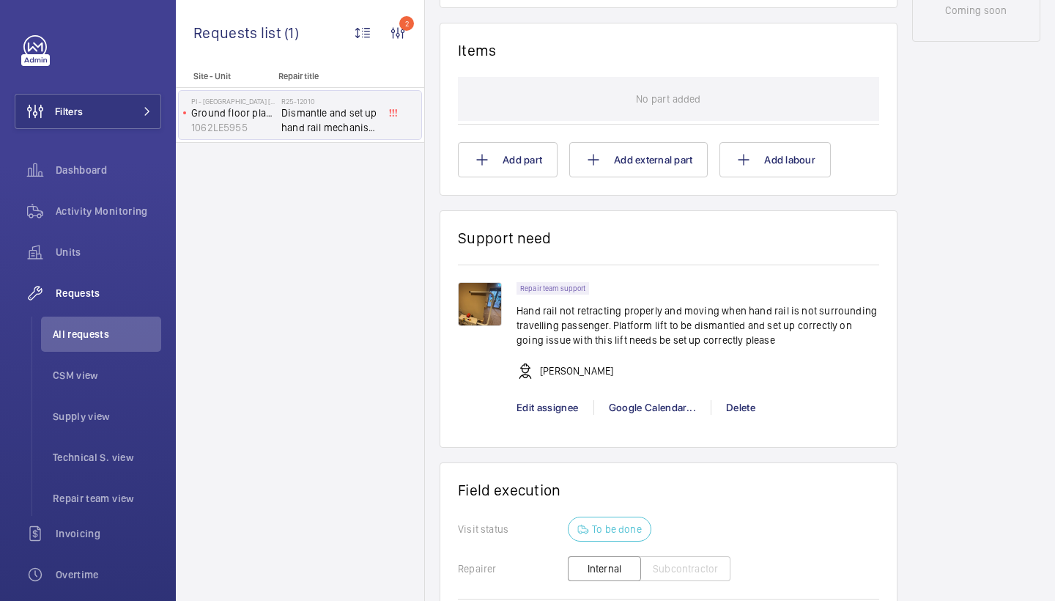
click at [491, 326] on img at bounding box center [480, 304] width 44 height 44
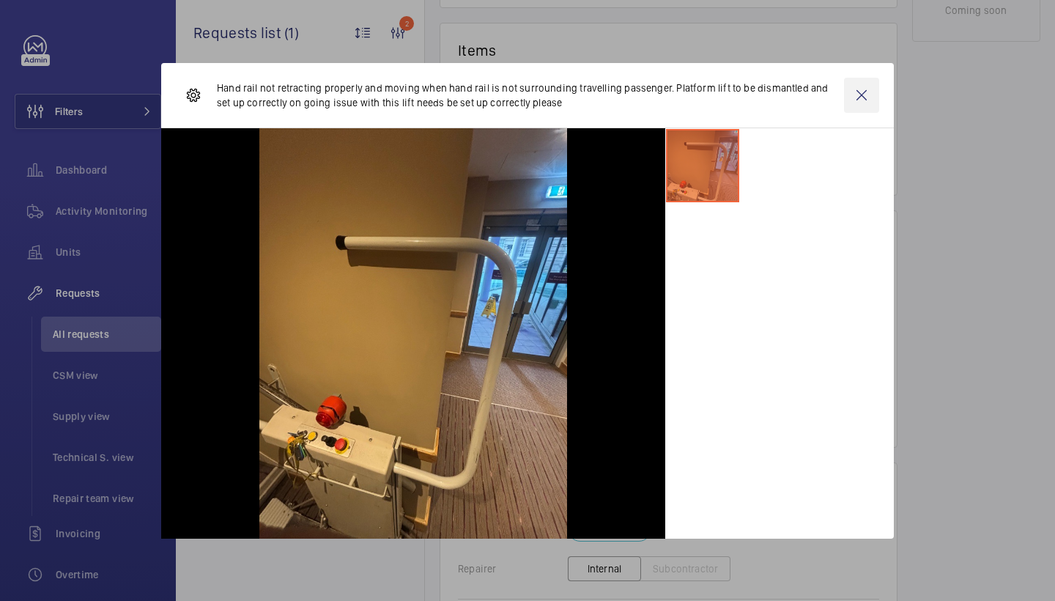
click at [857, 106] on wm-front-icon-button at bounding box center [861, 95] width 35 height 35
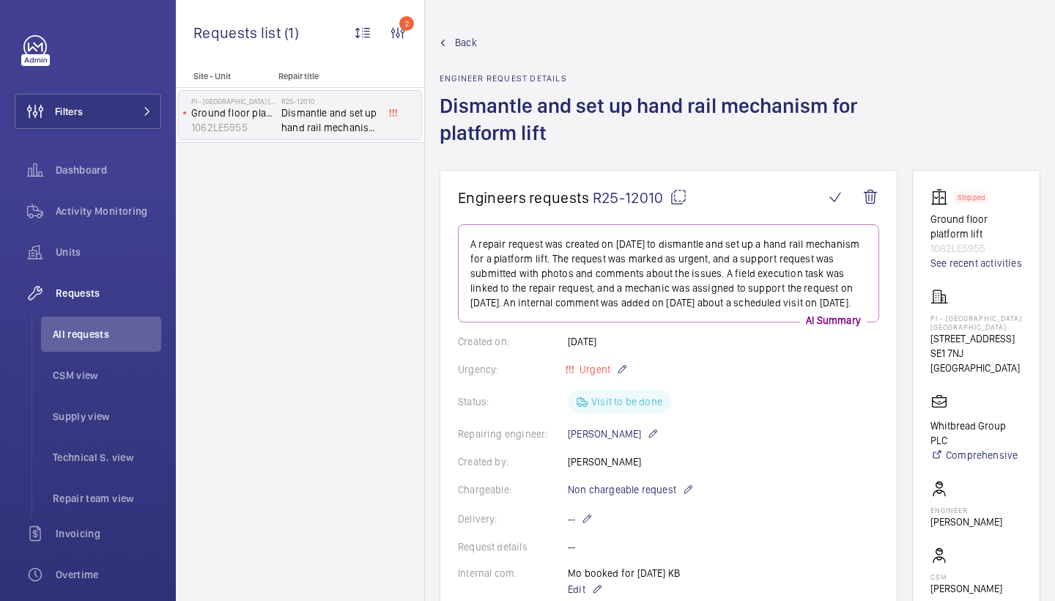
scroll to position [0, 0]
click at [946, 258] on link "See recent activities" at bounding box center [977, 263] width 92 height 15
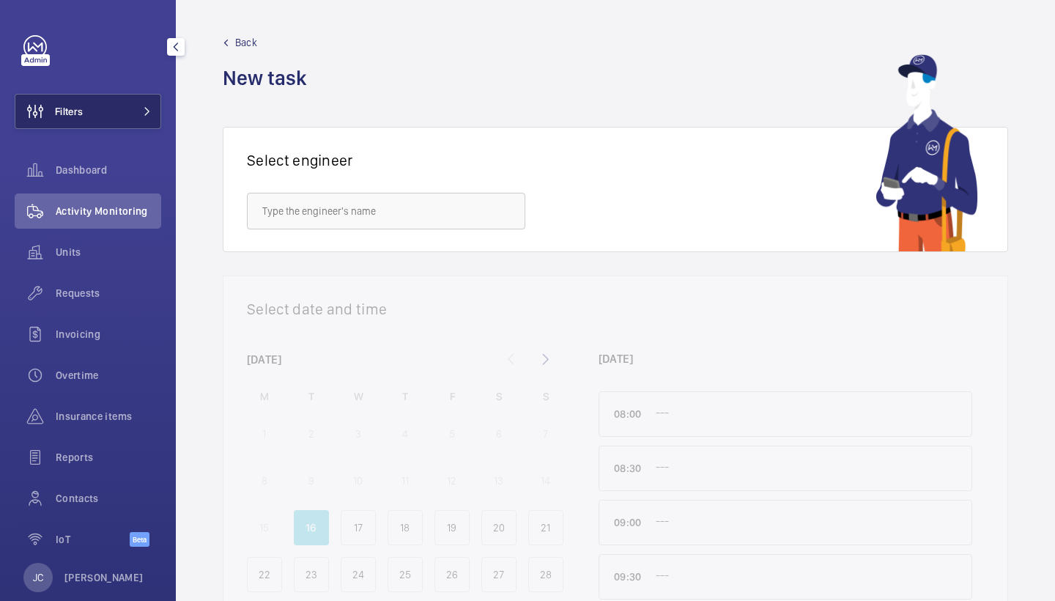
click at [103, 96] on button "Filters" at bounding box center [88, 111] width 147 height 35
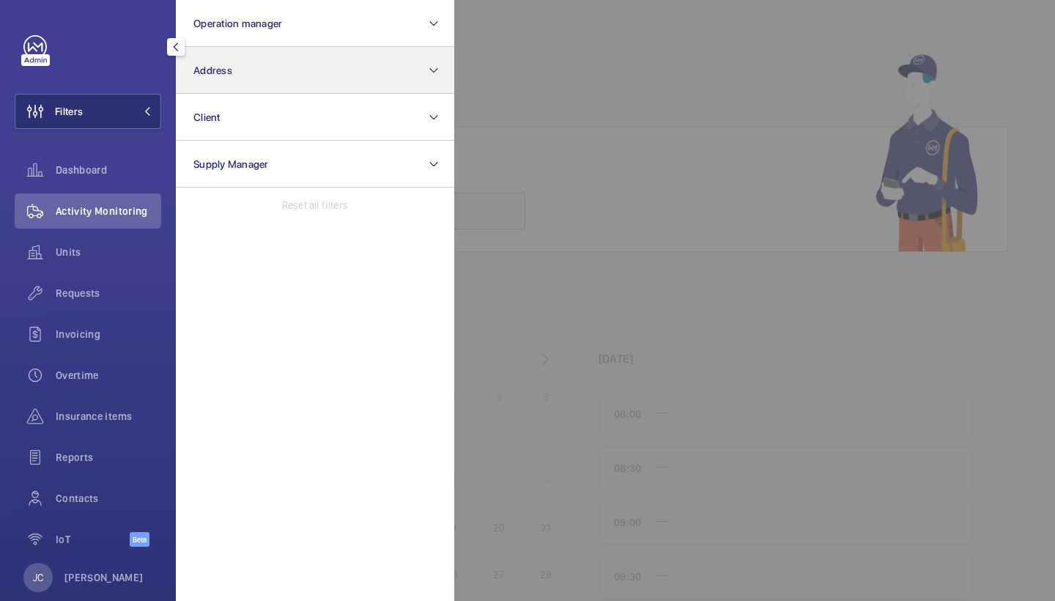
click at [260, 56] on button "Address" at bounding box center [315, 70] width 278 height 47
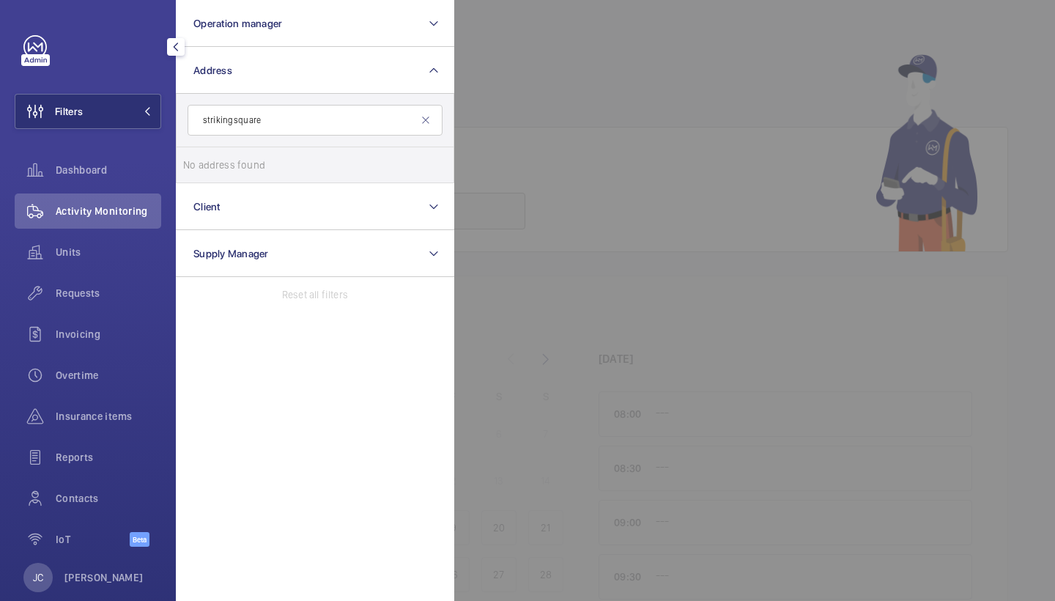
click at [218, 122] on input "striking square" at bounding box center [315, 120] width 255 height 31
type input "[GEOGRAPHIC_DATA]"
click at [222, 152] on label "[GEOGRAPHIC_DATA] - [STREET_ADDRESS][DATE]" at bounding box center [304, 164] width 255 height 35
click at [213, 152] on input "[GEOGRAPHIC_DATA] - [STREET_ADDRESS][DATE]" at bounding box center [197, 164] width 29 height 29
checkbox input "true"
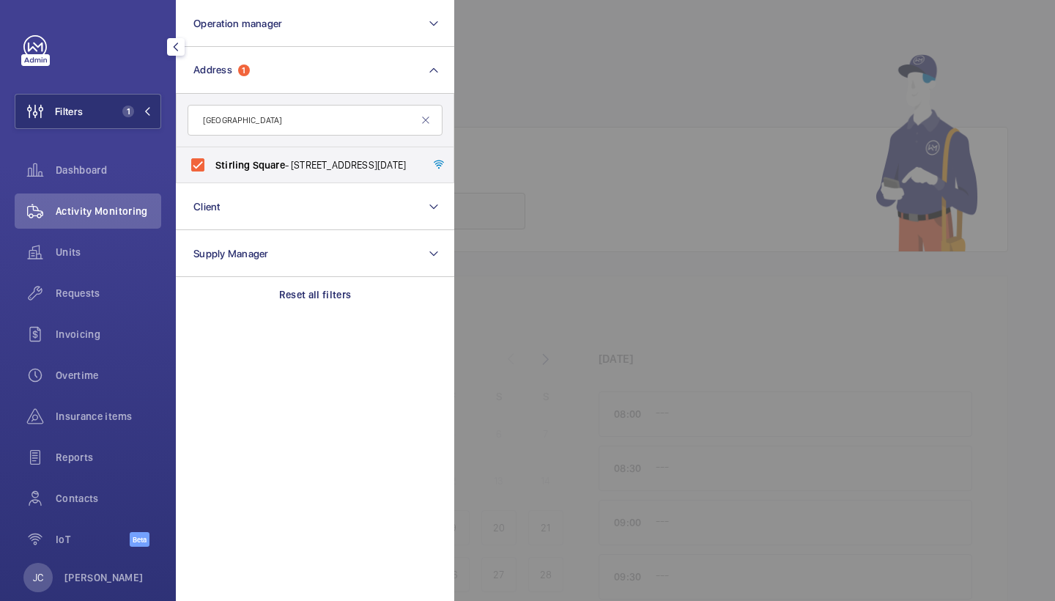
click at [109, 228] on div "Activity Monitoring" at bounding box center [88, 210] width 147 height 35
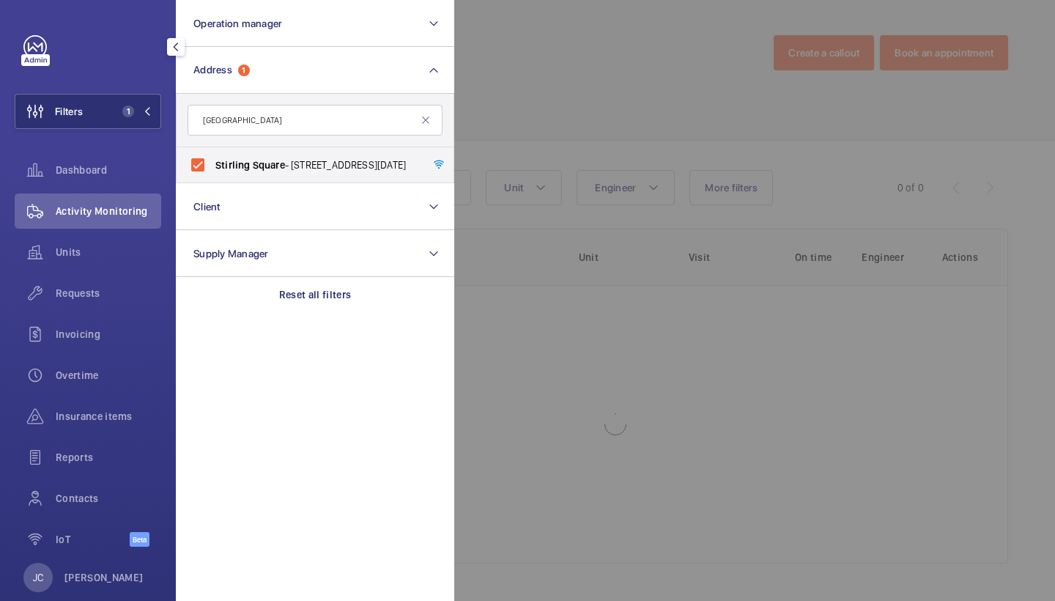
click at [614, 104] on div at bounding box center [981, 300] width 1055 height 601
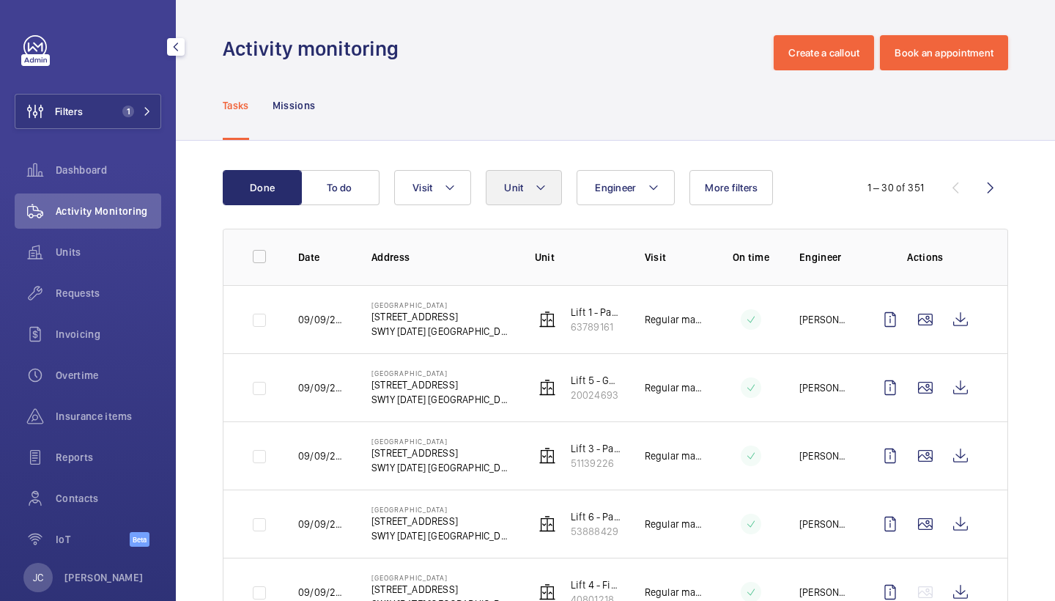
click at [541, 188] on mat-icon at bounding box center [541, 188] width 12 height 18
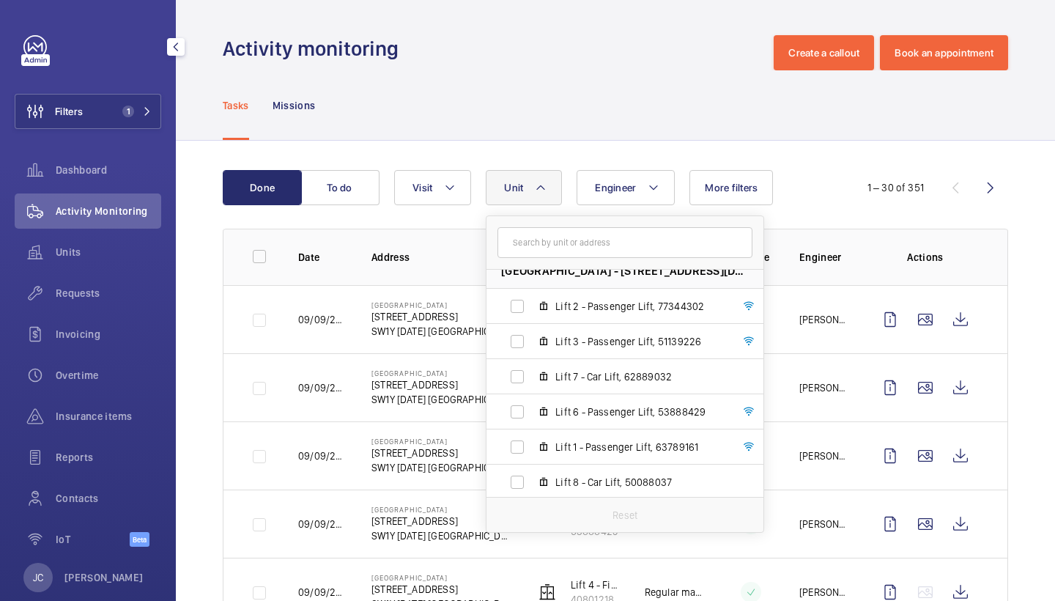
scroll to position [23, 0]
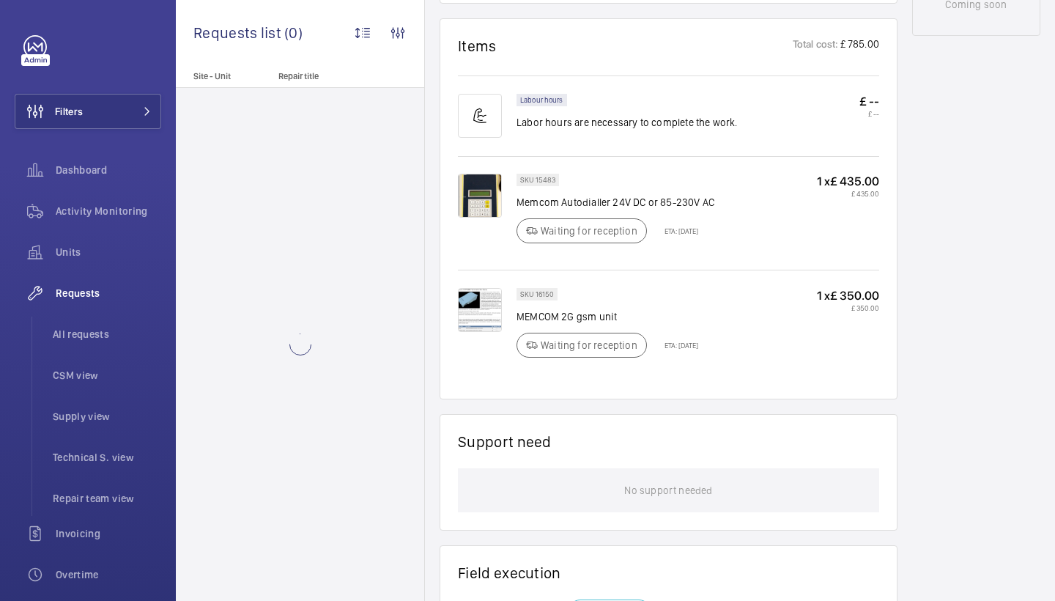
scroll to position [913, 0]
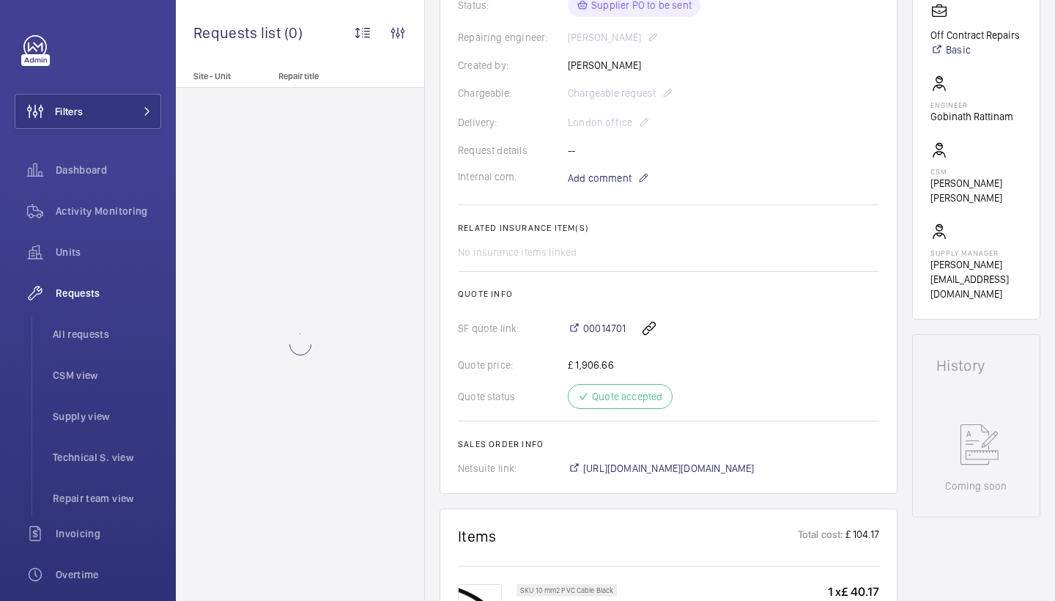
scroll to position [596, 0]
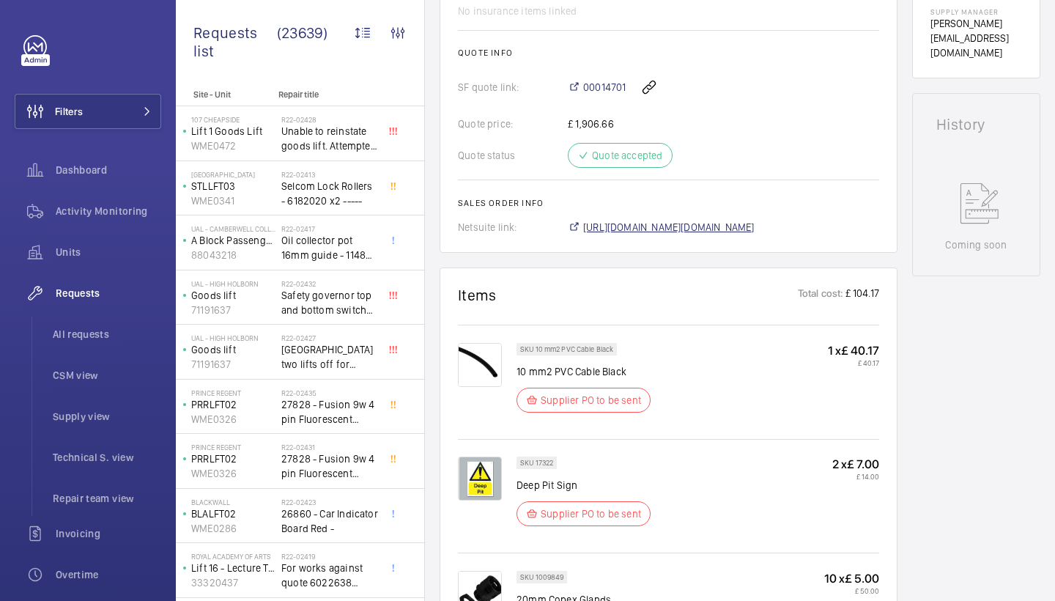
click at [694, 224] on span "[URL][DOMAIN_NAME][DOMAIN_NAME]" at bounding box center [668, 227] width 171 height 15
